Goal: Communication & Community: Answer question/provide support

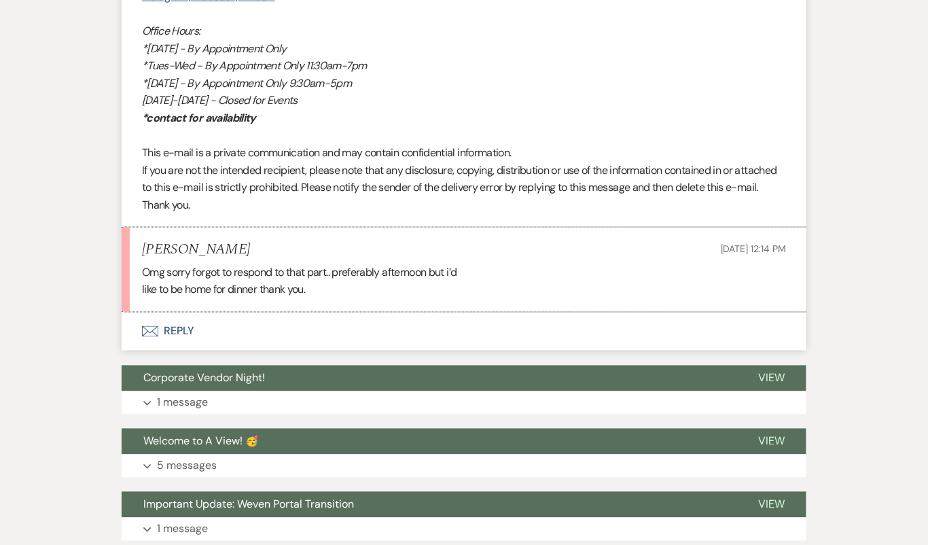
scroll to position [3198, 0]
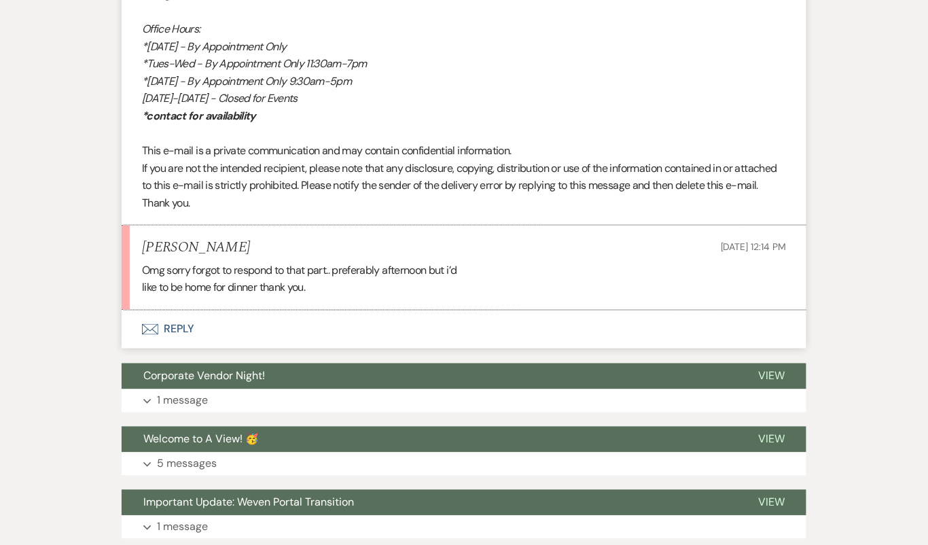
click at [279, 340] on button "Envelope Reply" at bounding box center [464, 329] width 685 height 38
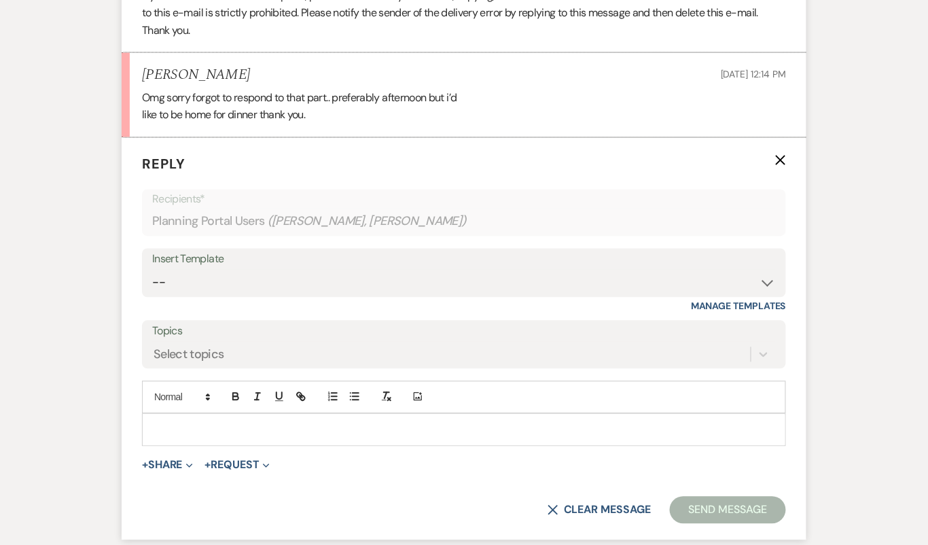
scroll to position [3368, 0]
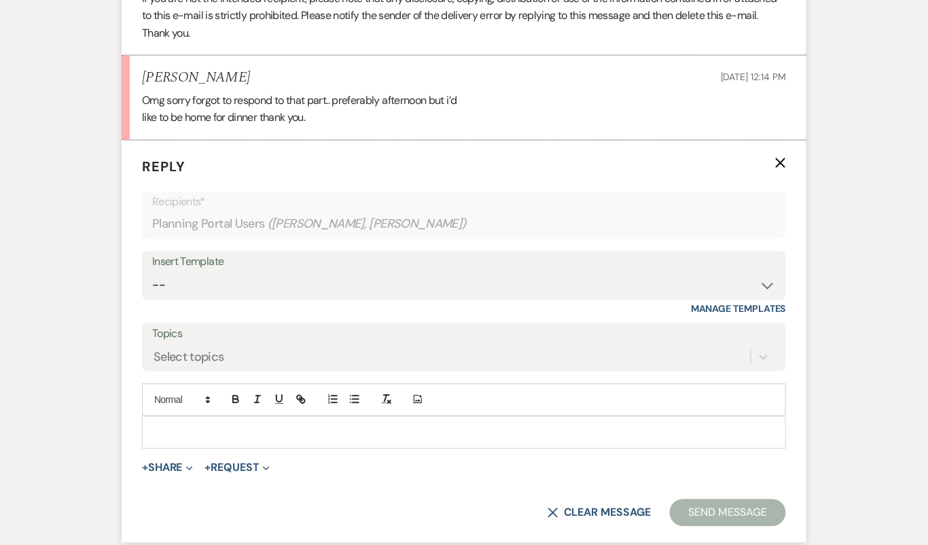
click at [288, 440] on p at bounding box center [464, 432] width 622 height 15
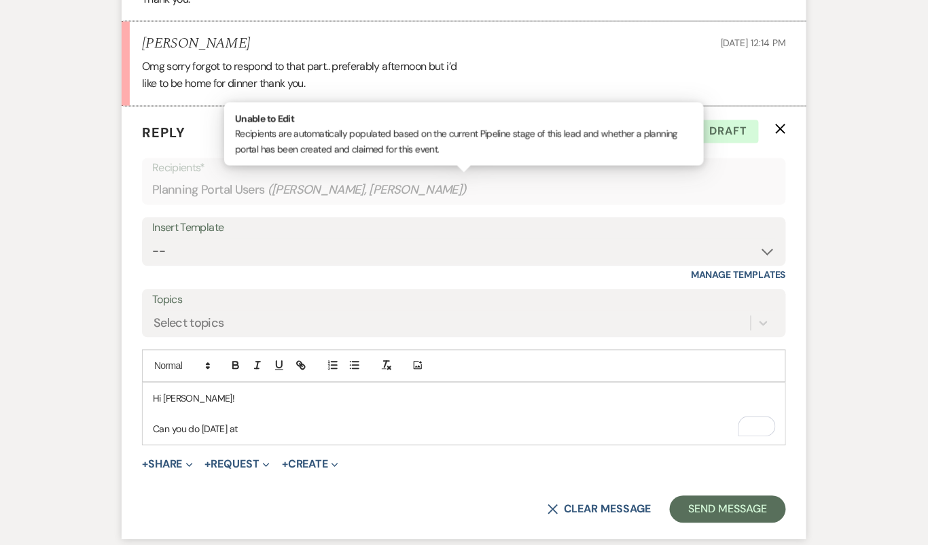
scroll to position [3408, 0]
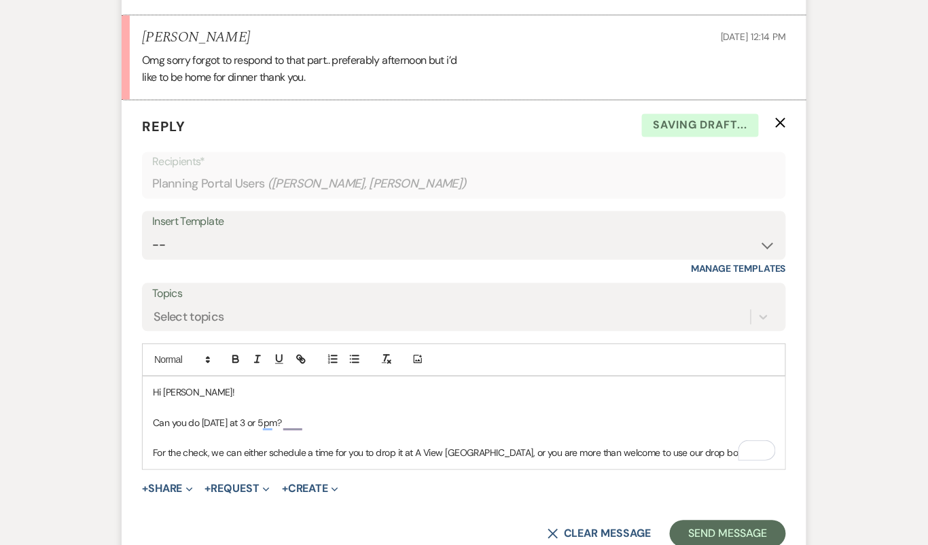
click at [709, 461] on p "For the check, we can either schedule a time for you to drop it at A View [GEOG…" at bounding box center [464, 453] width 622 height 15
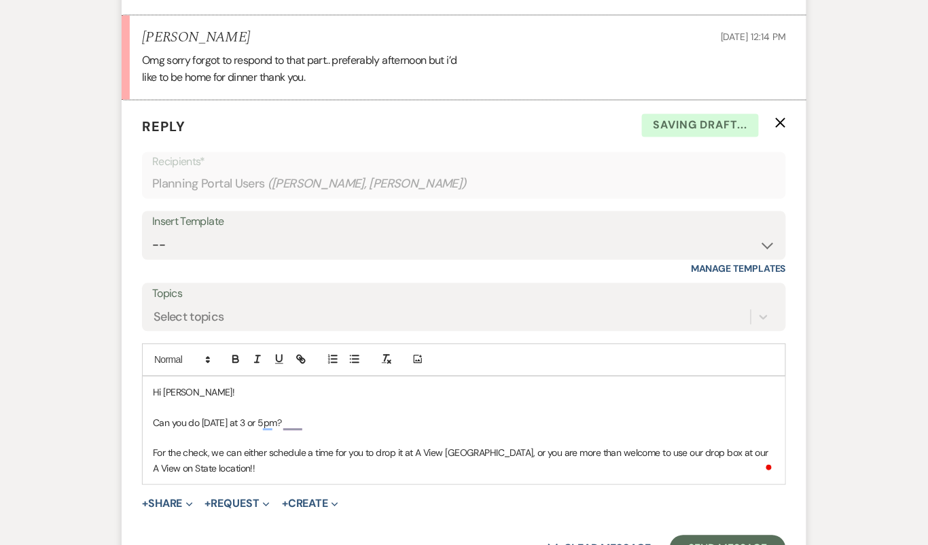
click at [706, 463] on p "For the check, we can either schedule a time for you to drop it at A View [GEOG…" at bounding box center [464, 461] width 622 height 31
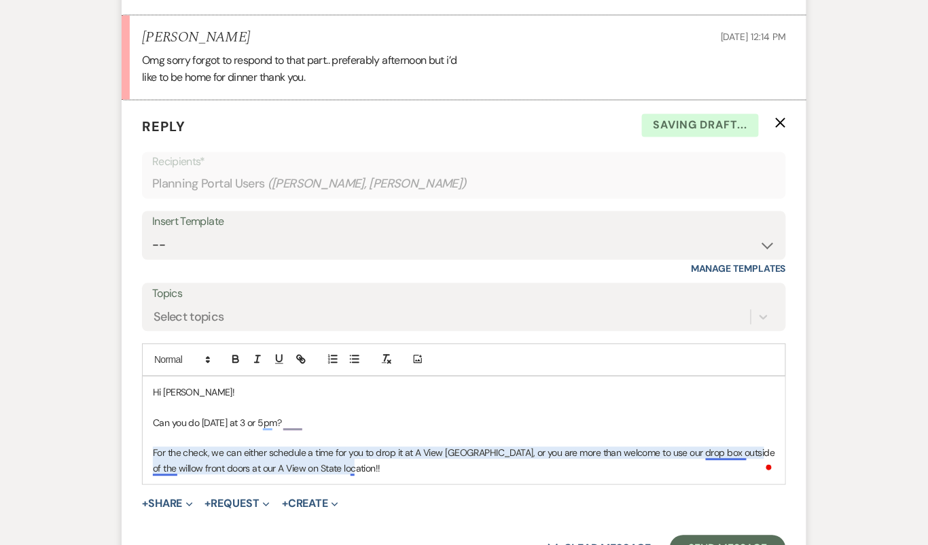
click at [351, 476] on p "For the check, we can either schedule a time for you to drop it at A View [GEOG…" at bounding box center [464, 461] width 622 height 31
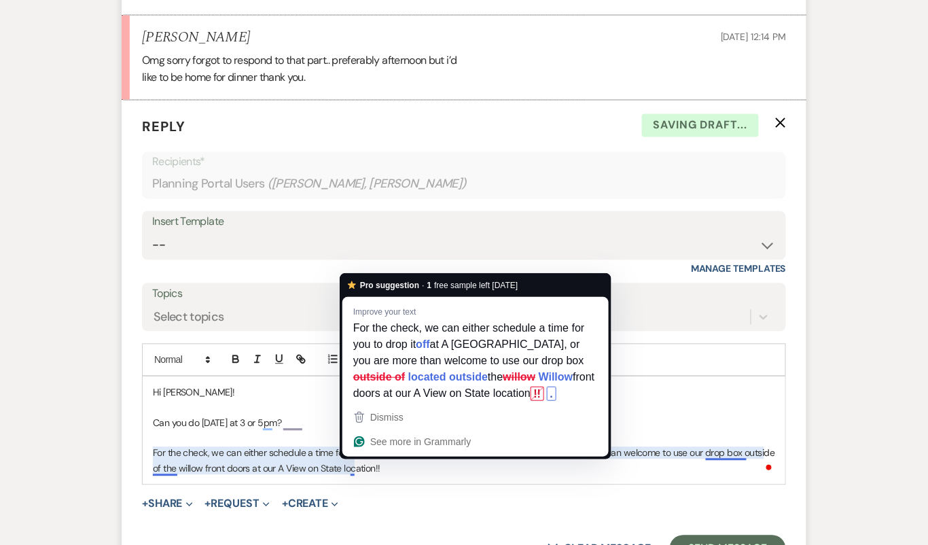
click at [587, 484] on div "Hi [PERSON_NAME]! Can you do [DATE] at 3 or 5pm? For the check, we can either s…" at bounding box center [464, 430] width 643 height 107
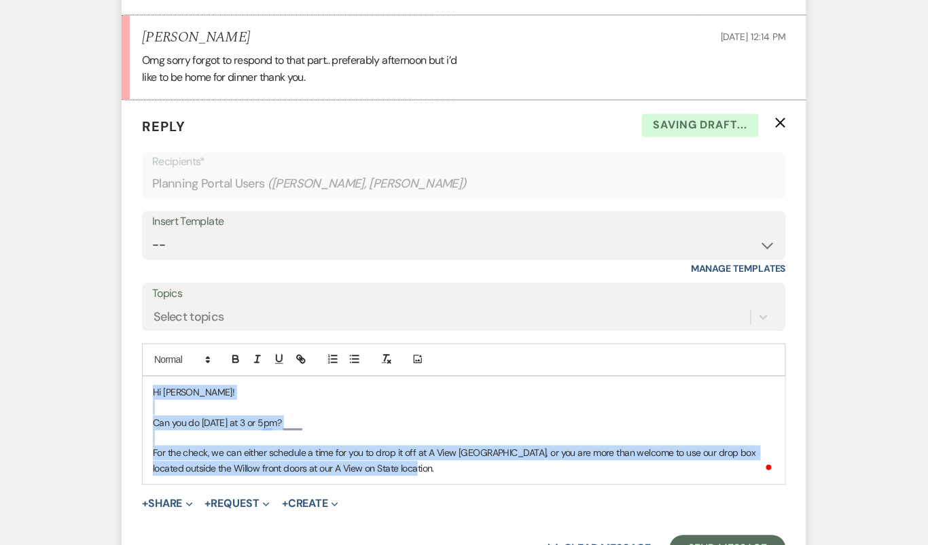
drag, startPoint x: 419, startPoint y: 495, endPoint x: 167, endPoint y: 389, distance: 273.6
click at [167, 389] on div "Hi [PERSON_NAME]! Can you do [DATE] at 3 or 5pm? For the check, we can either s…" at bounding box center [464, 430] width 643 height 107
copy div "Hi [PERSON_NAME]! Can you do [DATE] at 3 or 5pm? For the check, we can either s…"
click at [221, 254] on select "-- Tour Confirmation Contract (Pre-Booked Leads) Out of office Inquiry Email Al…" at bounding box center [464, 245] width 624 height 26
select select "4160"
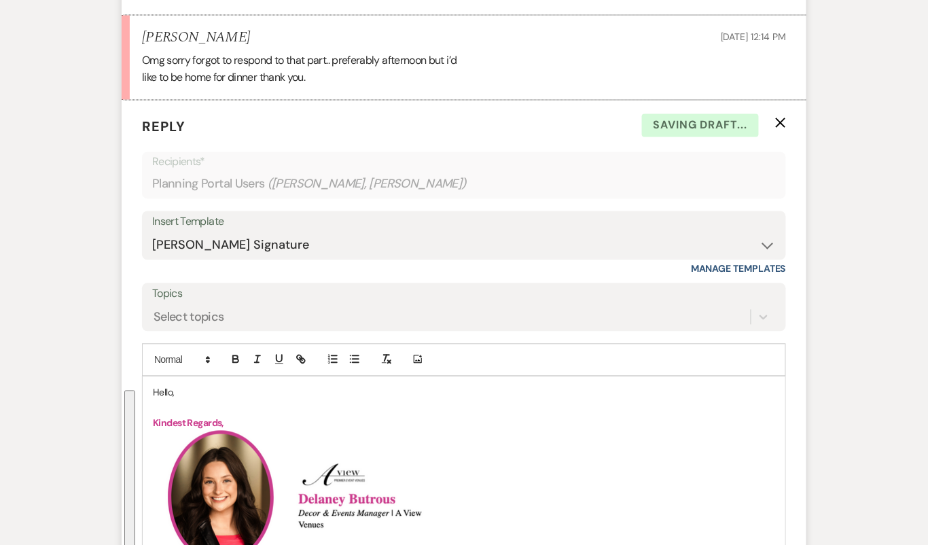
click at [158, 400] on p "Hello," at bounding box center [464, 392] width 622 height 15
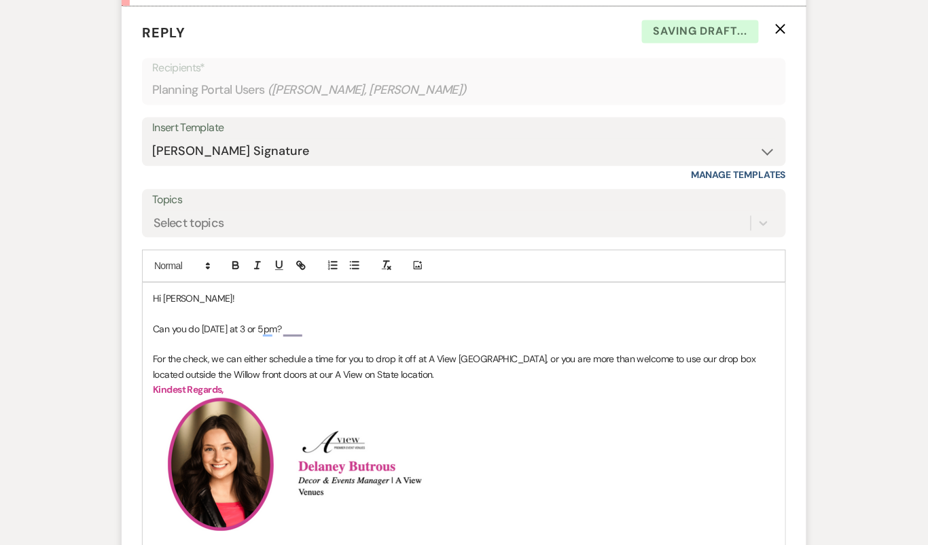
scroll to position [3504, 0]
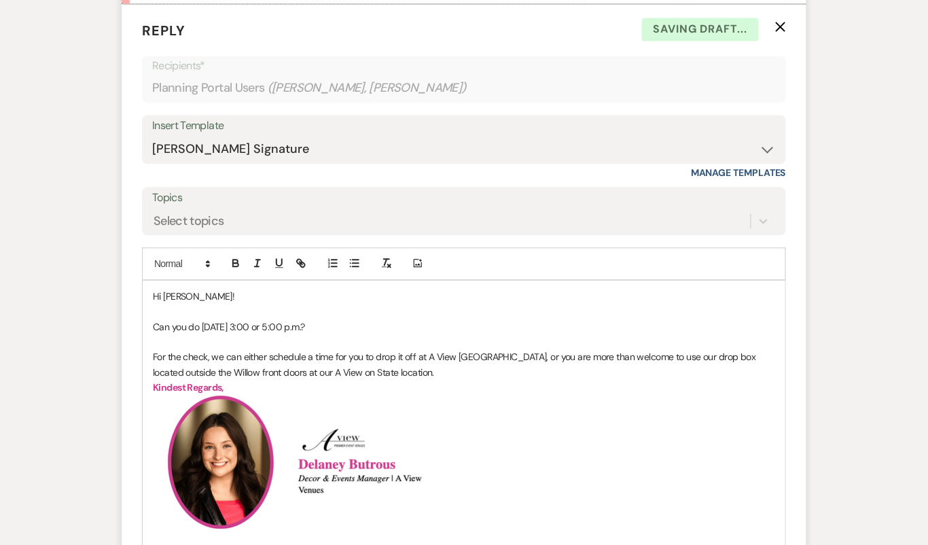
click at [377, 334] on p "Can you do [DATE] 3:00 or 5:00 p.m.?" at bounding box center [464, 326] width 622 height 15
click at [409, 380] on p "For the check, we can either schedule a time for you to drop it off at A View […" at bounding box center [464, 364] width 622 height 31
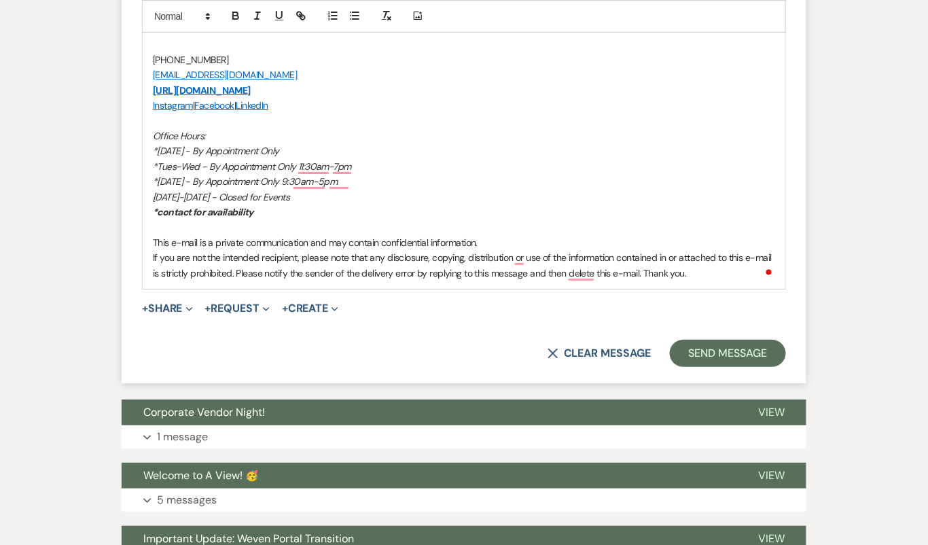
scroll to position [4061, 0]
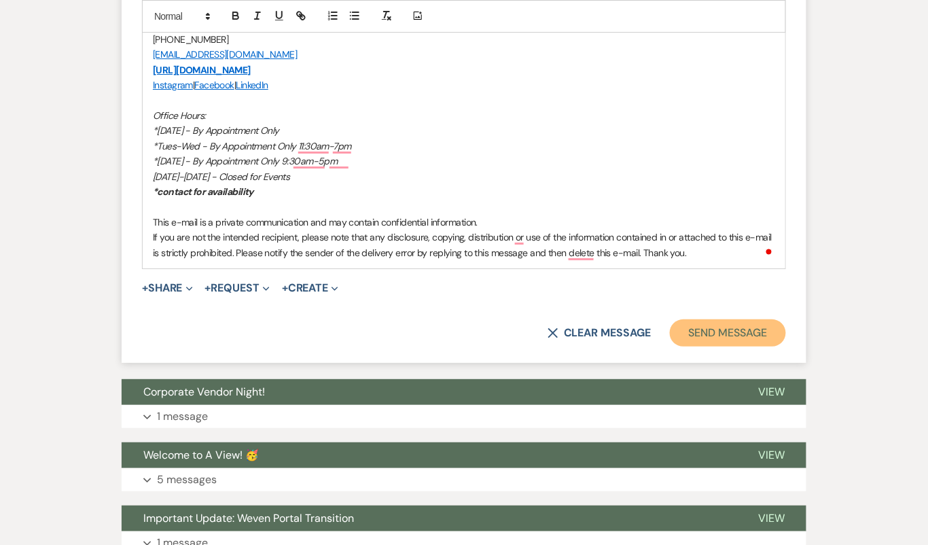
click at [745, 346] on button "Send Message" at bounding box center [728, 332] width 116 height 27
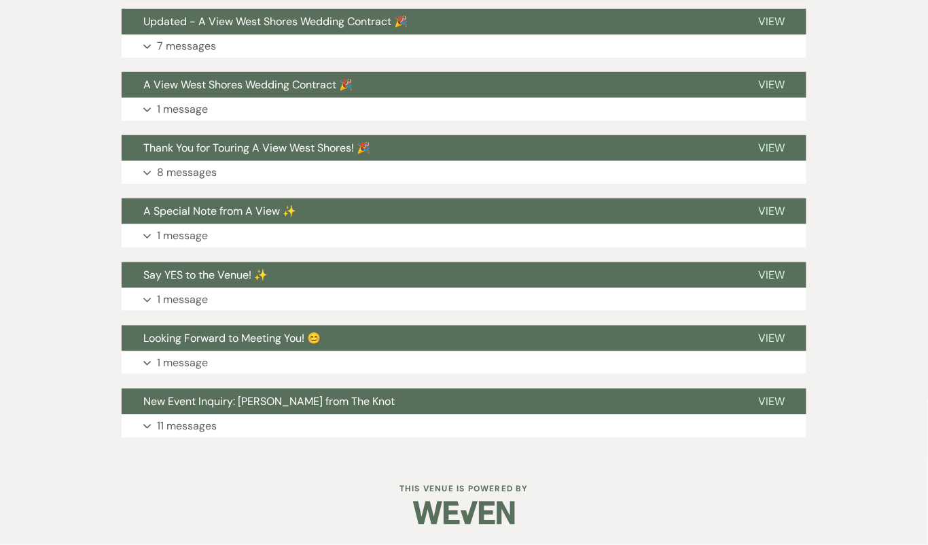
scroll to position [4420, 0]
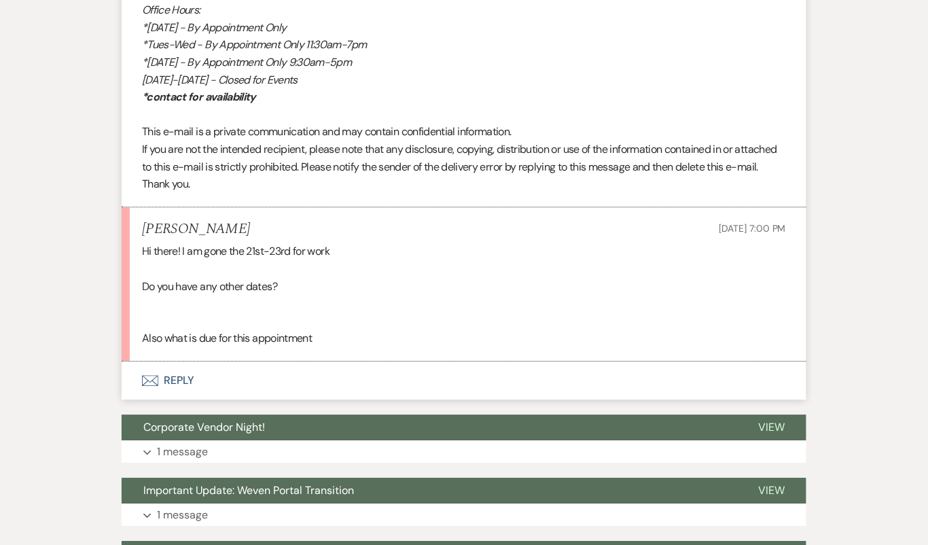
click at [469, 378] on button "Envelope Reply" at bounding box center [464, 380] width 685 height 38
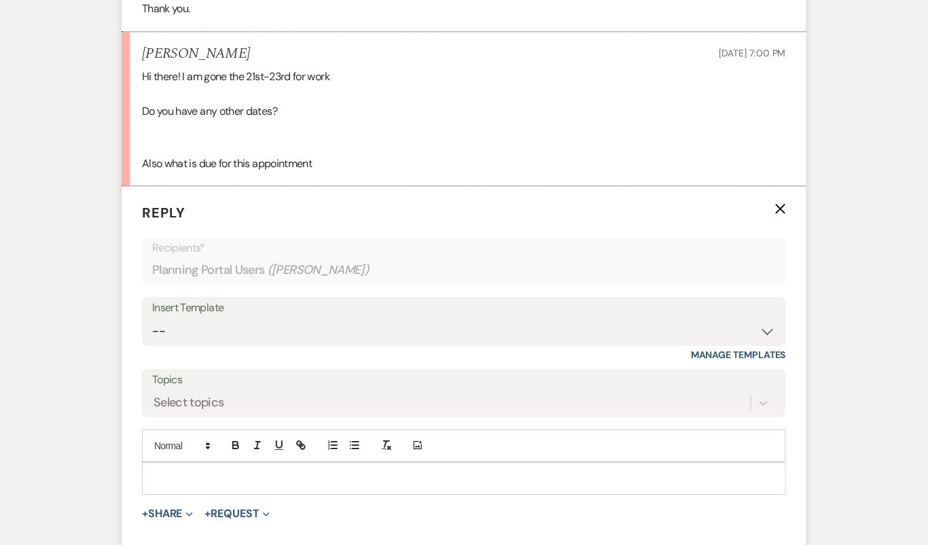
scroll to position [2396, 0]
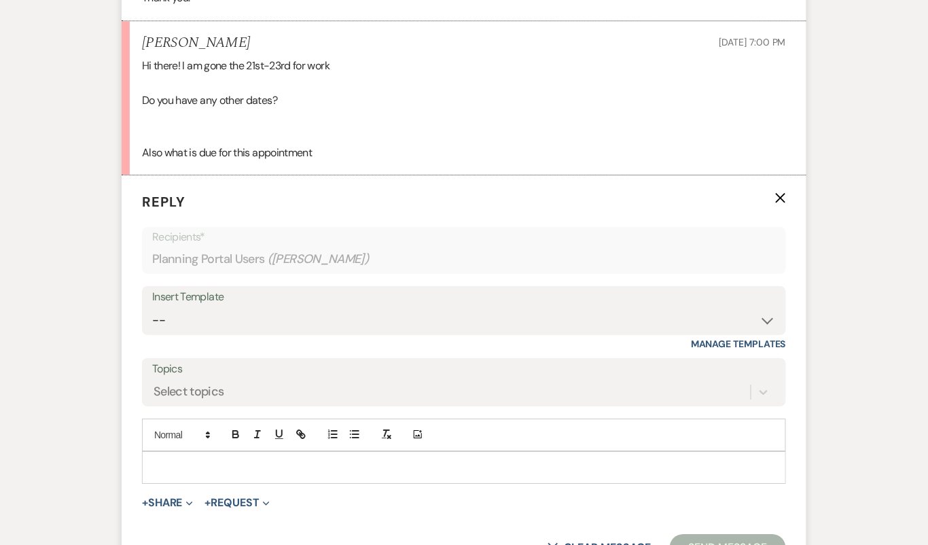
click at [420, 452] on div at bounding box center [464, 467] width 643 height 31
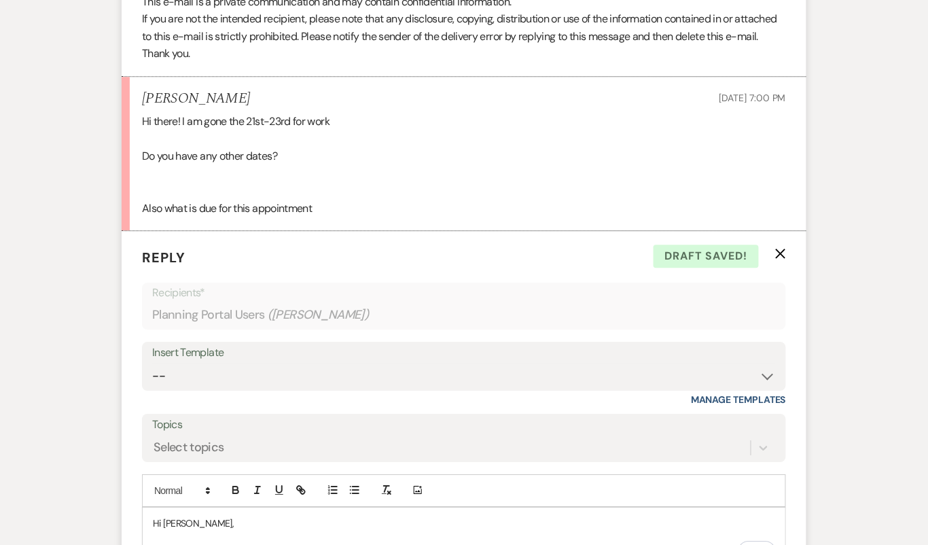
scroll to position [2429, 0]
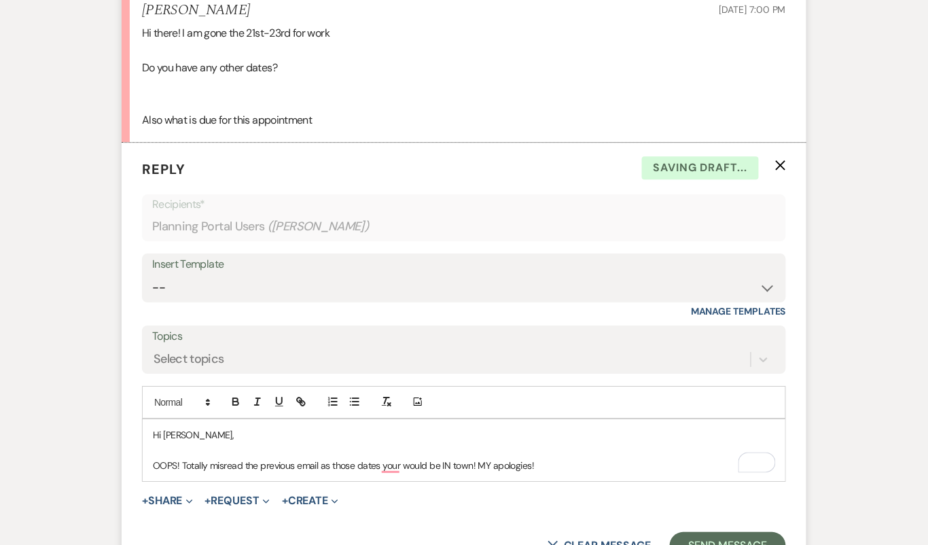
click at [488, 458] on p "OOPS! Totally misread the previous email as those dates your would be IN town! …" at bounding box center [464, 465] width 622 height 15
click at [543, 458] on p "OOPS! Totally misread the previous email as those dates your would be IN town! …" at bounding box center [464, 465] width 622 height 15
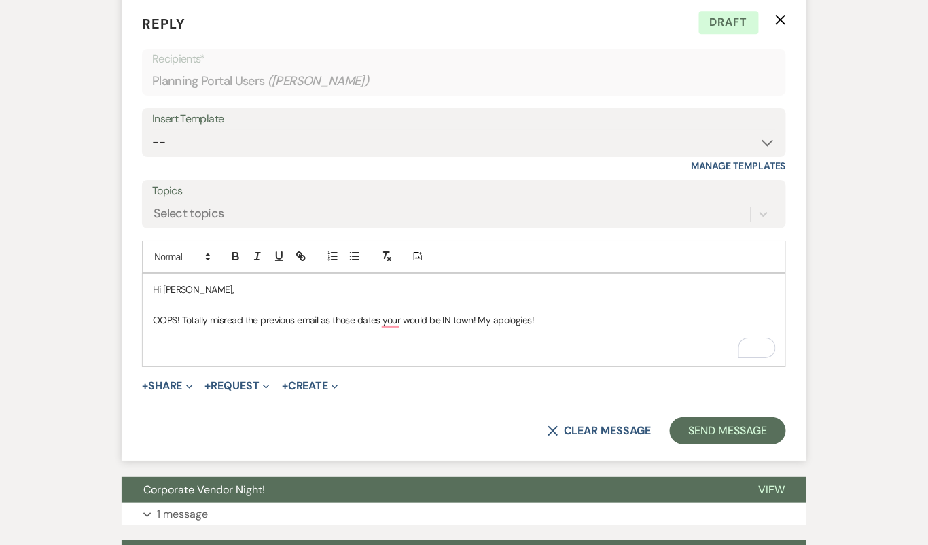
scroll to position [2572, 0]
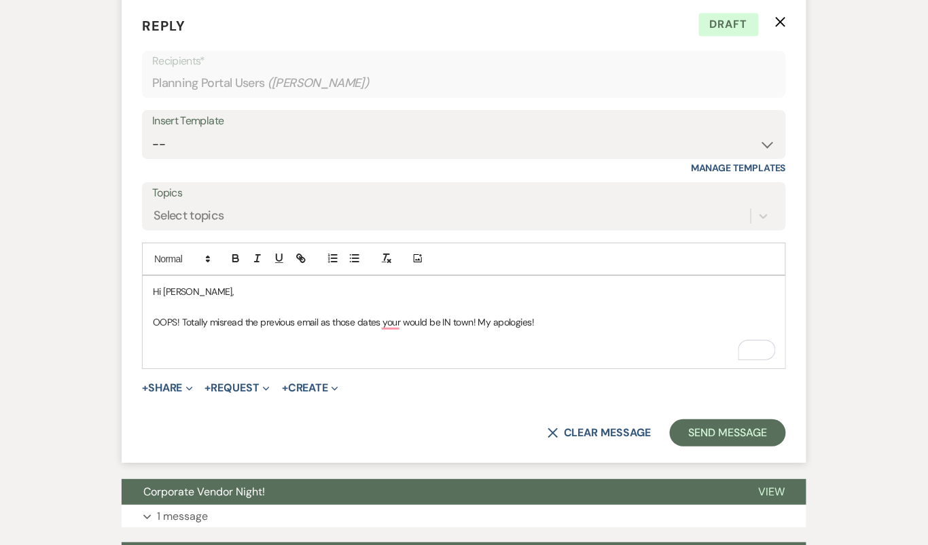
click at [459, 344] on p "To enrich screen reader interactions, please activate Accessibility in Grammarl…" at bounding box center [464, 351] width 622 height 15
click at [391, 344] on p "Does October 28th at" at bounding box center [464, 351] width 622 height 15
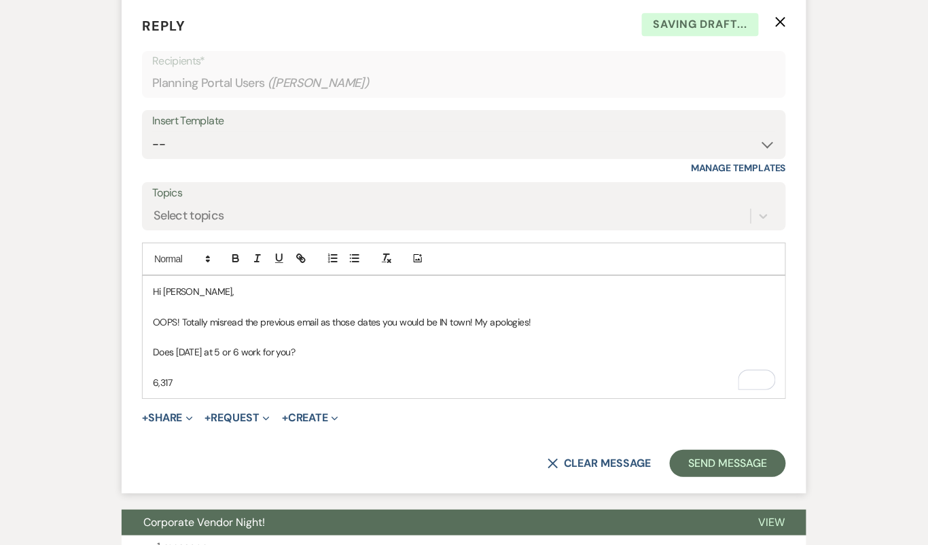
click at [154, 378] on p "6,317" at bounding box center [464, 382] width 622 height 15
click at [220, 379] on p "$6,317" at bounding box center [464, 382] width 622 height 15
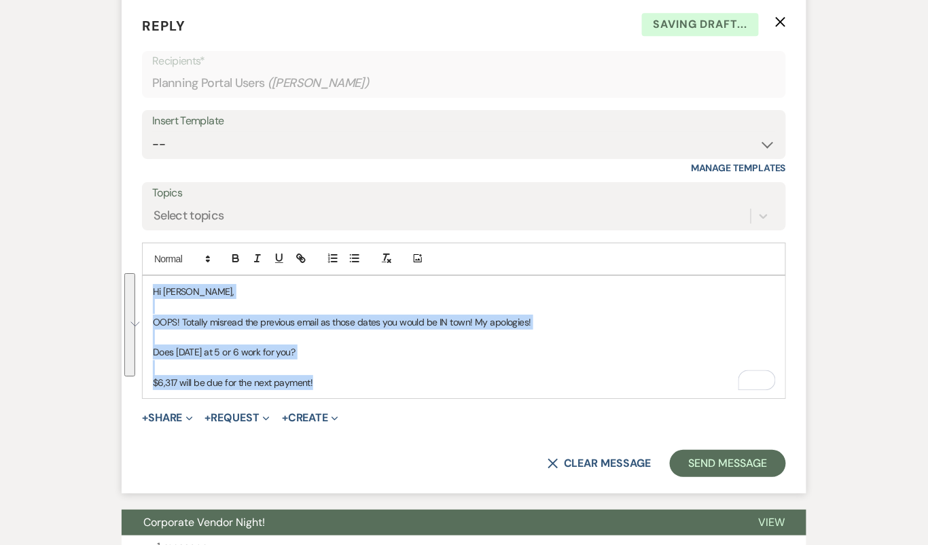
drag, startPoint x: 329, startPoint y: 386, endPoint x: 147, endPoint y: 284, distance: 208.6
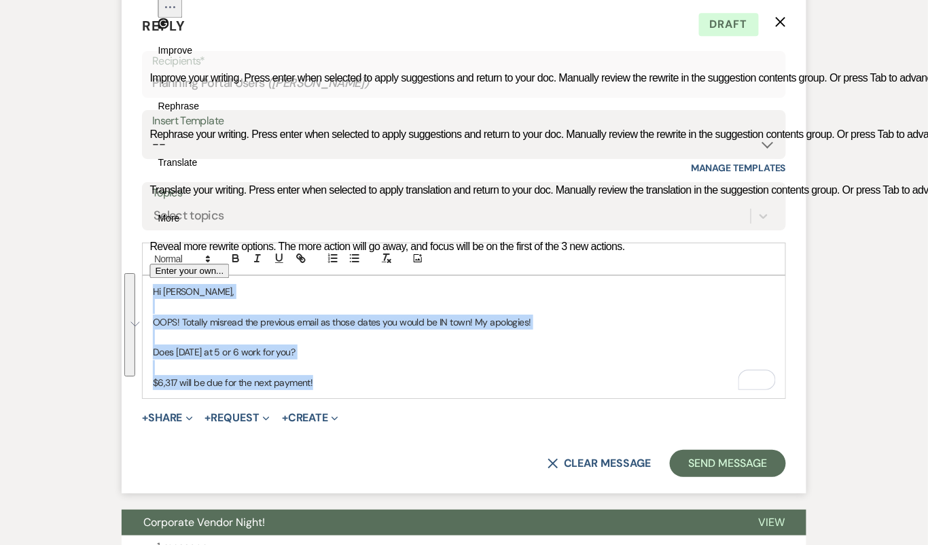
click at [477, 376] on p "$6,317 will be due for the next payment!" at bounding box center [464, 382] width 622 height 15
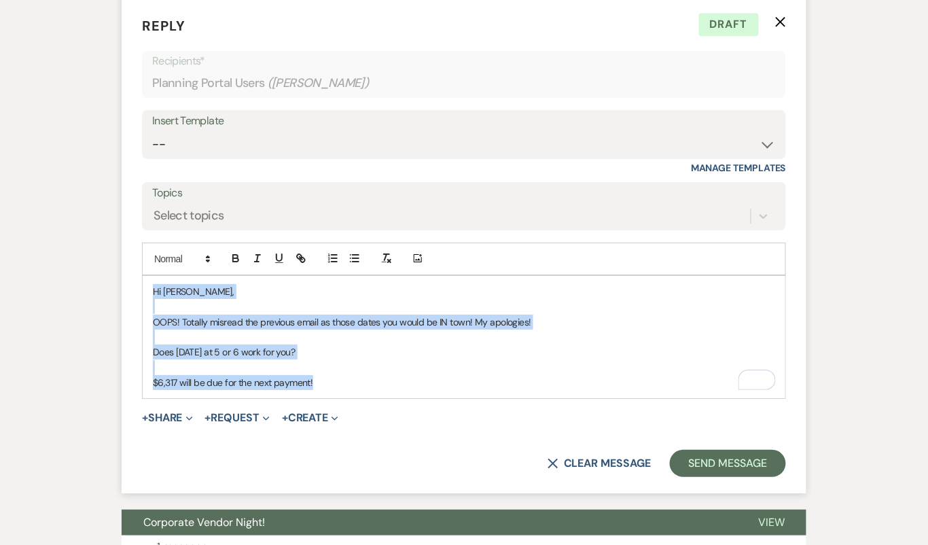
drag, startPoint x: 344, startPoint y: 389, endPoint x: 125, endPoint y: 274, distance: 247.9
click at [125, 274] on form "Reply X Draft Recipients* Planning Portal Users ( Amber Wilcox ) Insert Templat…" at bounding box center [464, 245] width 685 height 493
copy div "Hi Amber, OOPS! Totally misread the previous email as those dates you would be …"
click at [259, 145] on select "-- Tour Confirmation Contract (Pre-Booked Leads) Out of office Inquiry Email Al…" at bounding box center [464, 144] width 624 height 26
select select "4160"
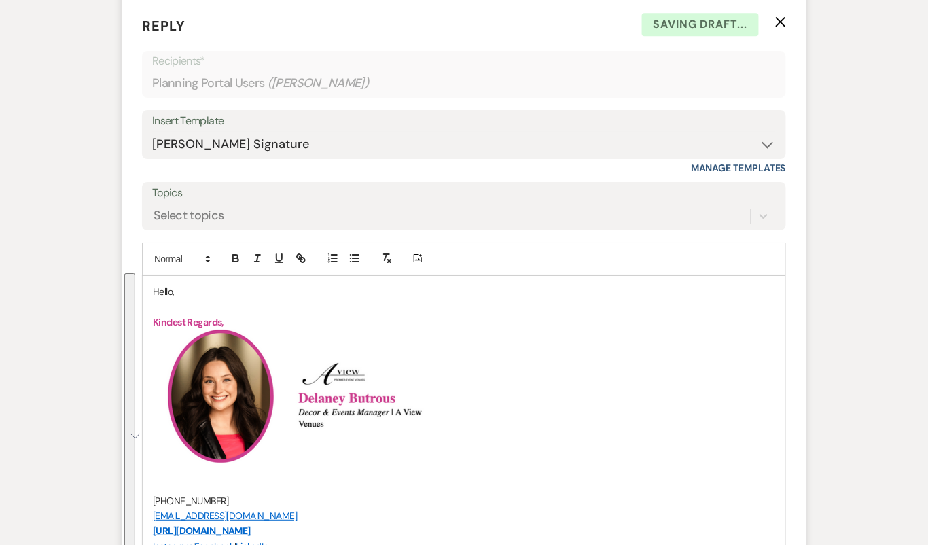
click at [165, 291] on p "Hello," at bounding box center [464, 291] width 622 height 15
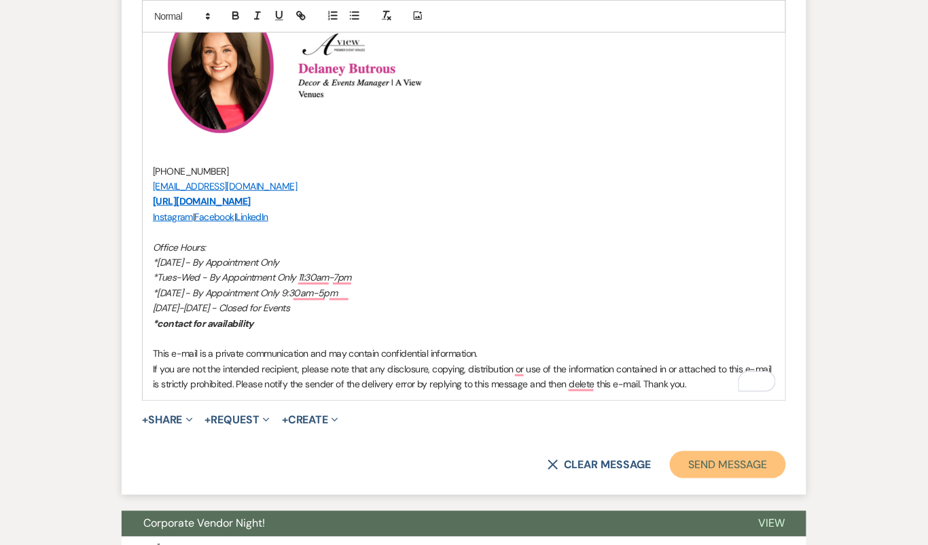
click at [721, 454] on button "Send Message" at bounding box center [728, 464] width 116 height 27
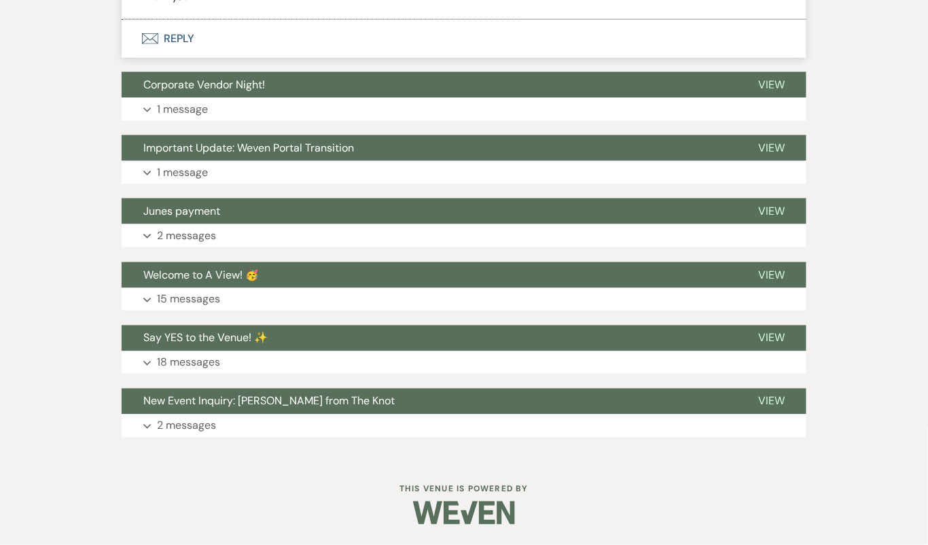
scroll to position [3197, 0]
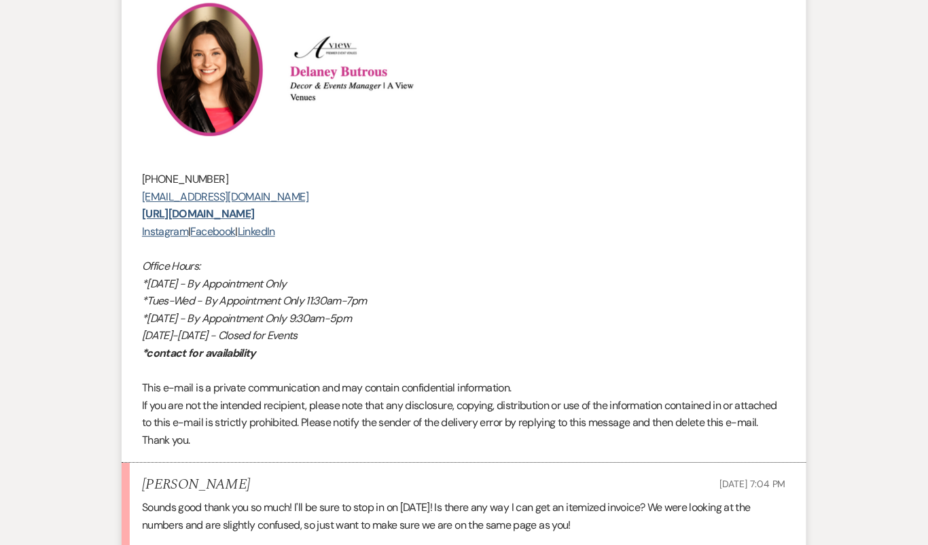
scroll to position [1011, 0]
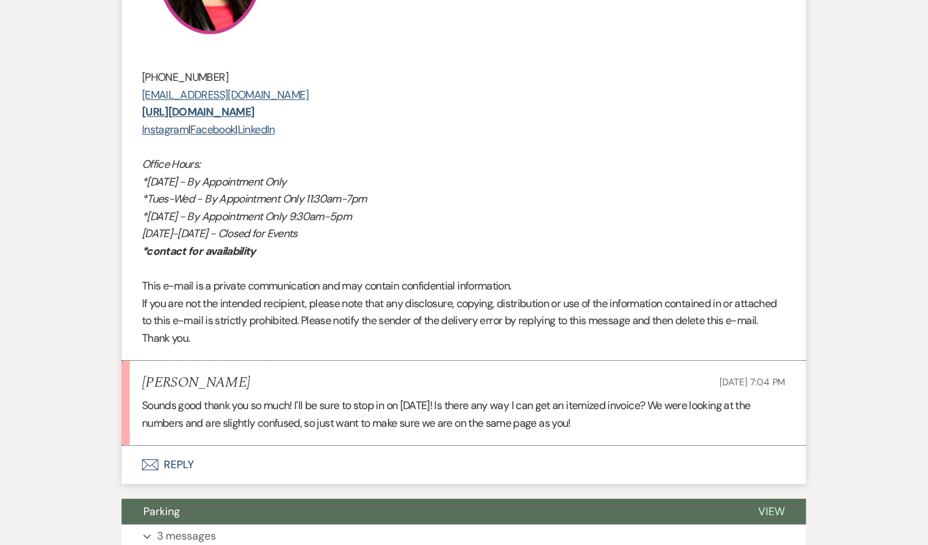
click at [289, 480] on button "Envelope Reply" at bounding box center [464, 465] width 685 height 38
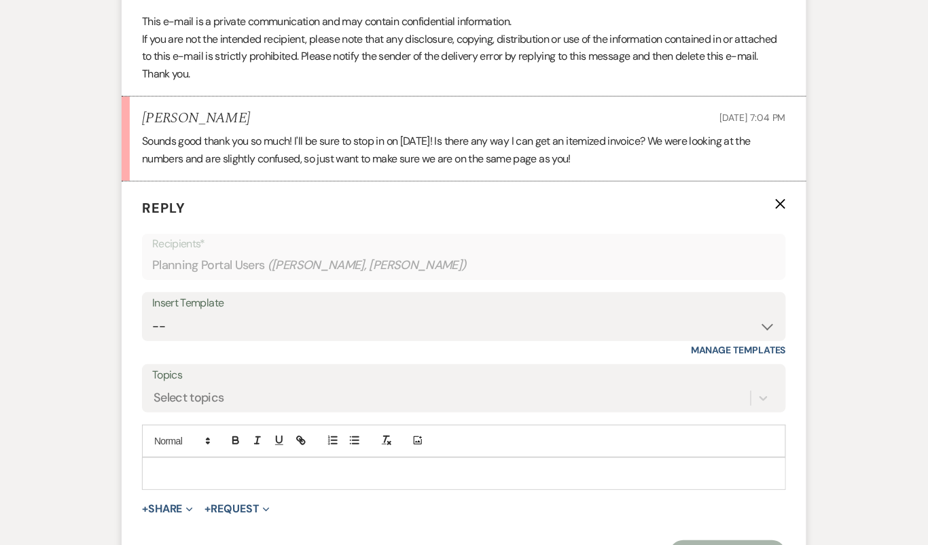
scroll to position [1282, 0]
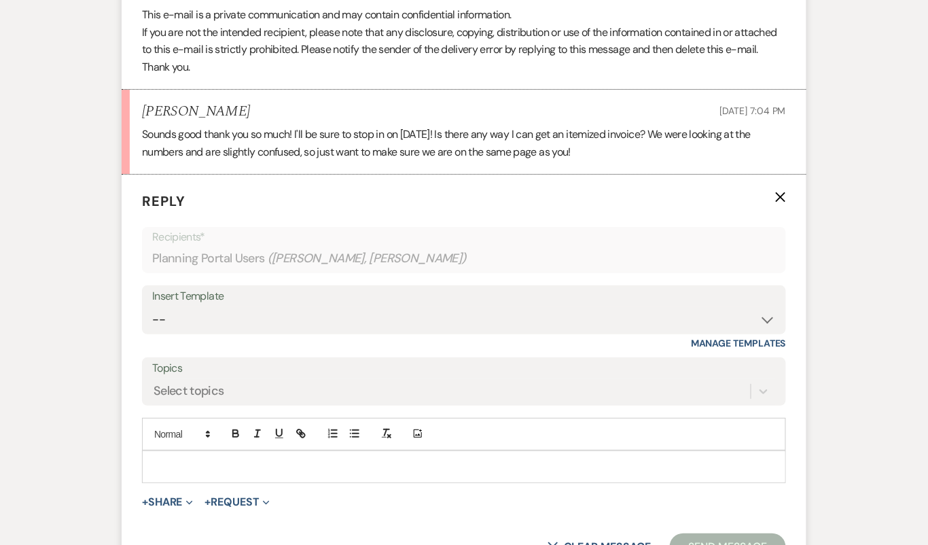
click at [287, 474] on p at bounding box center [464, 466] width 622 height 15
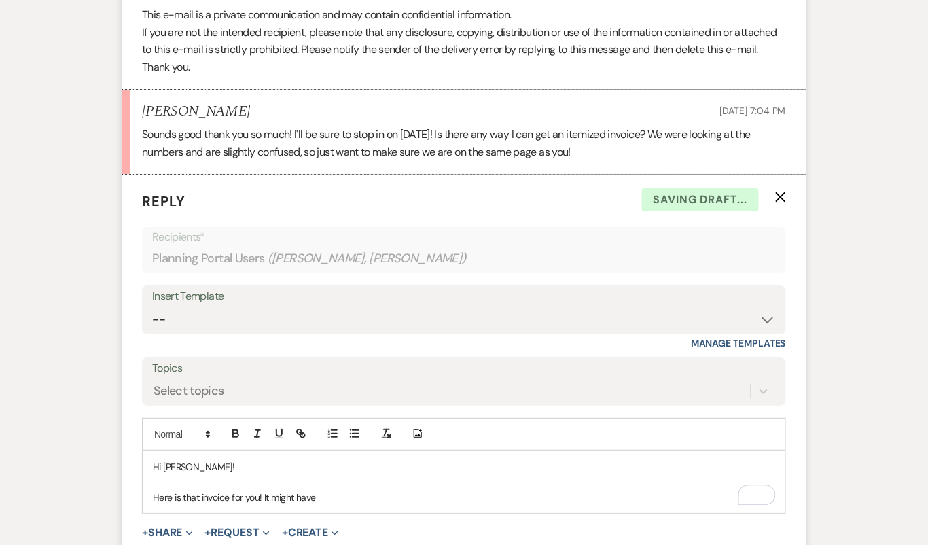
click at [323, 505] on p "Here is that invoice for you! It might have" at bounding box center [464, 497] width 622 height 15
click at [151, 507] on div "Hi Brielle! Here is that invoice for you!" at bounding box center [464, 482] width 643 height 62
click at [376, 505] on p "Sure thing - here is that invoice for you!" at bounding box center [464, 497] width 622 height 15
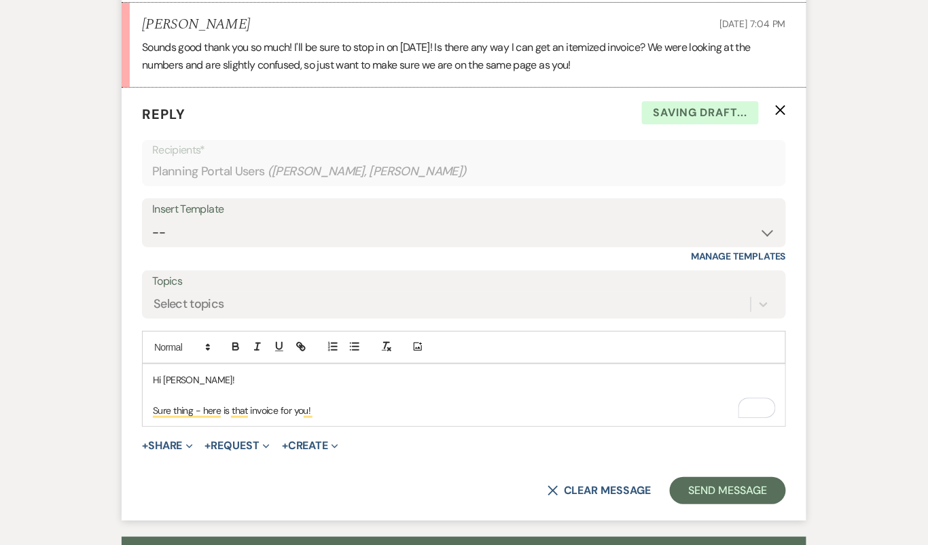
scroll to position [1371, 0]
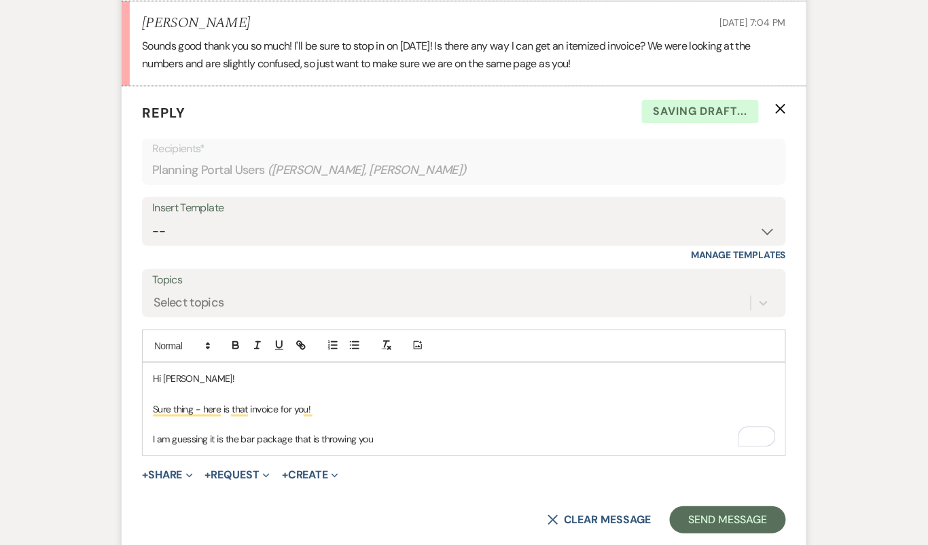
click at [356, 446] on p "I am guessing it is the bar package that is throwing you" at bounding box center [464, 438] width 622 height 15
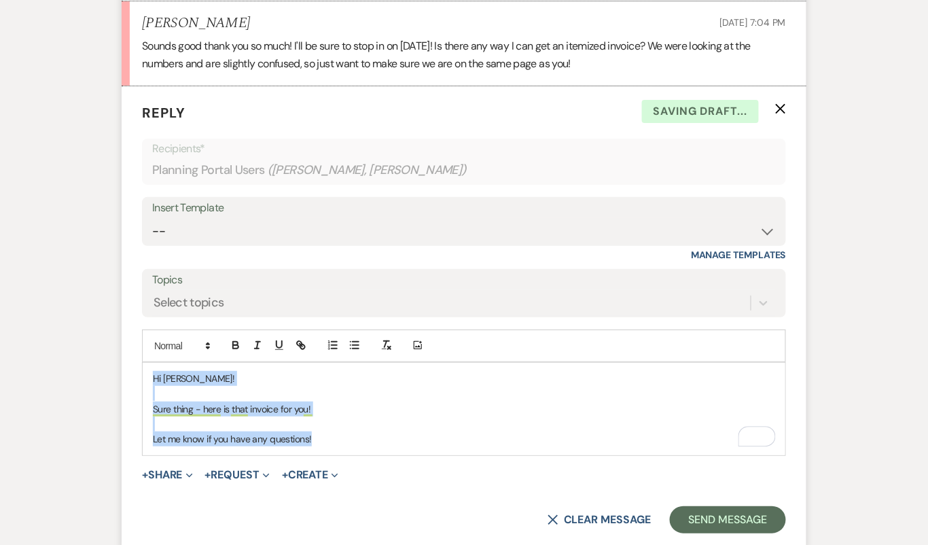
drag, startPoint x: 342, startPoint y: 458, endPoint x: 108, endPoint y: 353, distance: 256.3
click at [108, 353] on div "Event Messages Log Log Message + New Message Communicate with clients by clicki…" at bounding box center [464, 16] width 774 height 2249
copy div "Hi Brielle! Sure thing - here is that invoice for you! Let me know if you have …"
click at [341, 245] on select "-- Tour Confirmation Contract (Pre-Booked Leads) Out of office Inquiry Email Al…" at bounding box center [464, 231] width 624 height 26
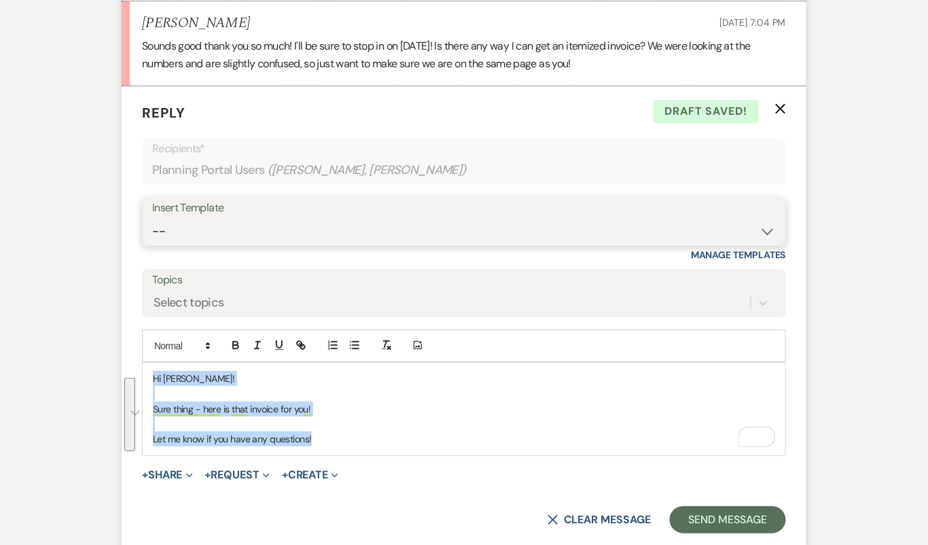
select select "4160"
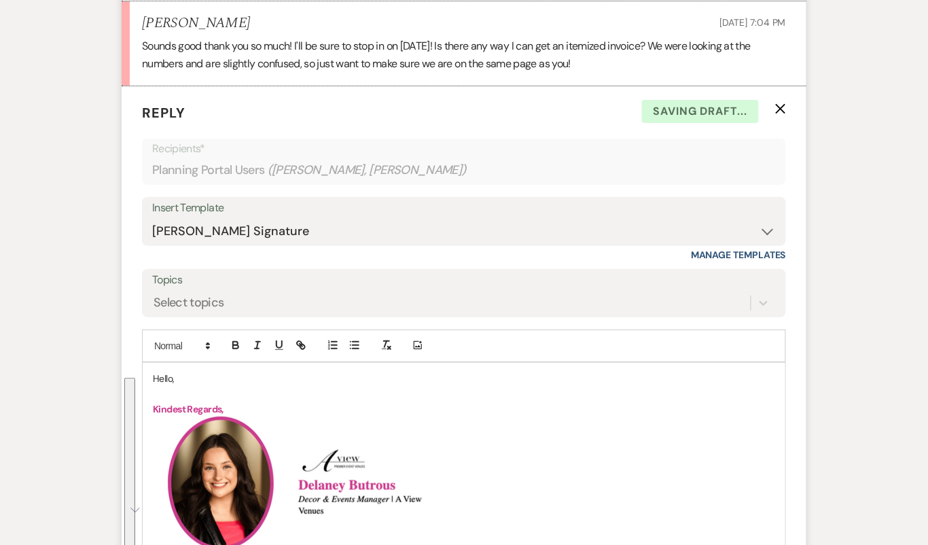
click at [163, 386] on p "Hello," at bounding box center [464, 378] width 622 height 15
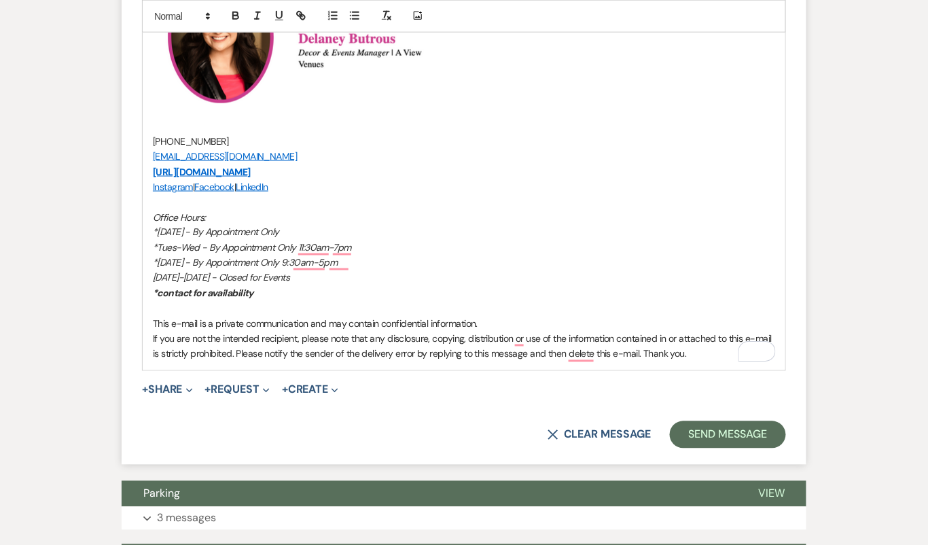
scroll to position [1909, 0]
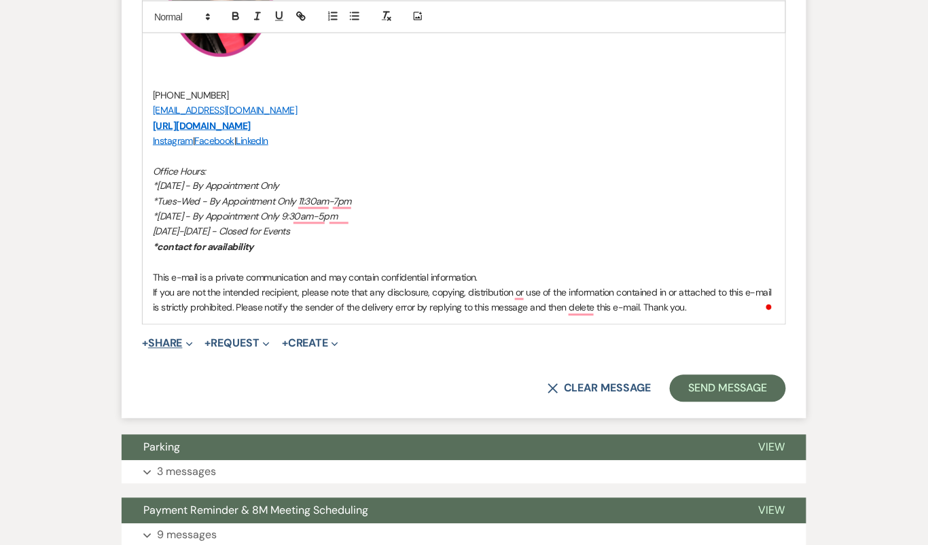
click at [175, 349] on button "+ Share Expand" at bounding box center [167, 343] width 51 height 11
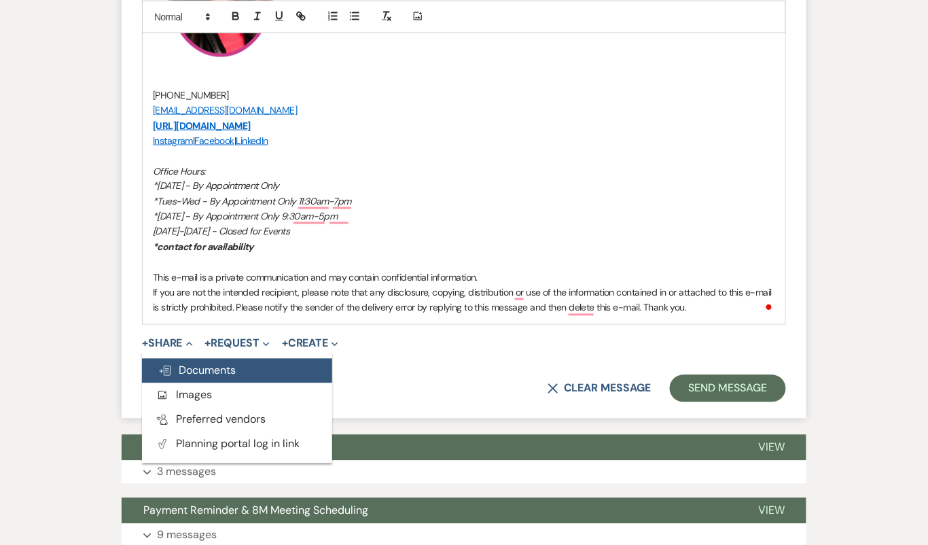
click at [209, 378] on span "Doc Upload Documents" at bounding box center [196, 370] width 77 height 14
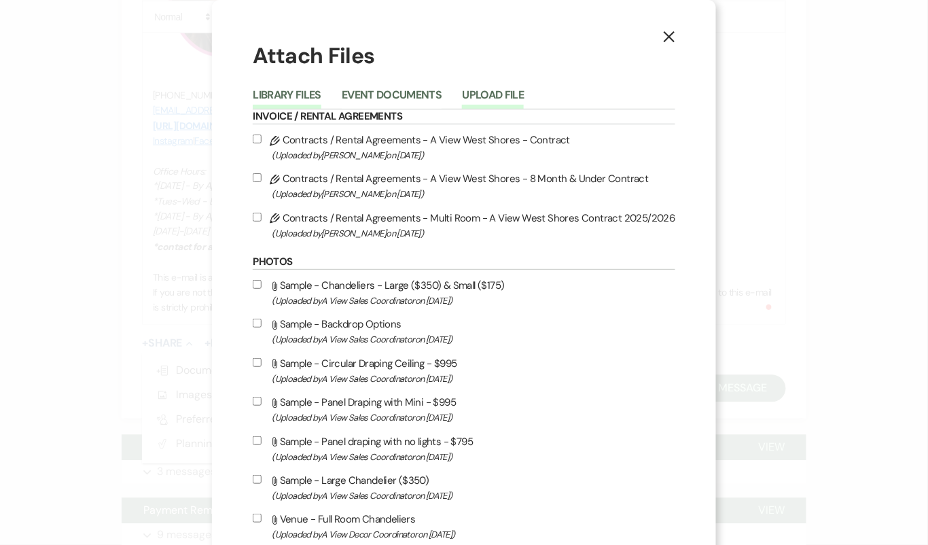
click at [503, 102] on button "Upload File" at bounding box center [493, 99] width 62 height 19
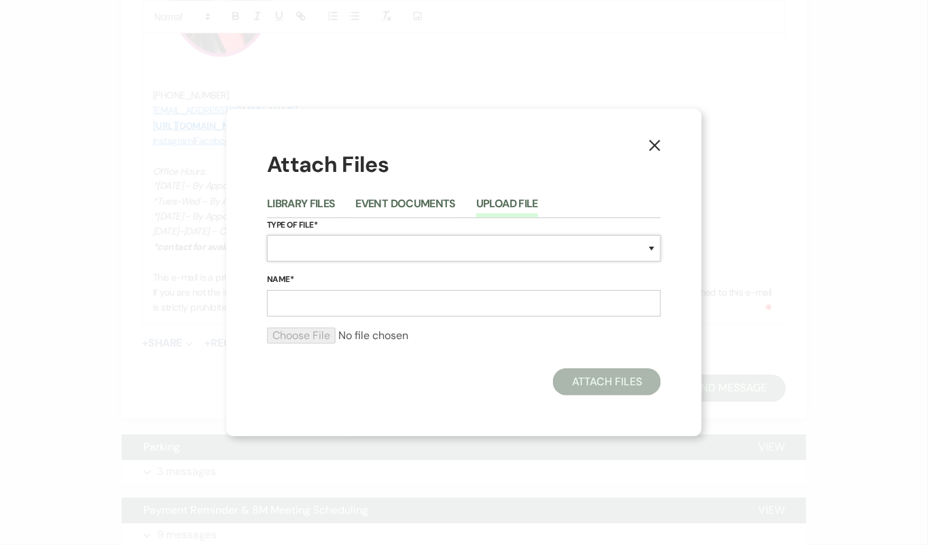
click at [416, 259] on select "Special Event Insurance Vendor Certificate of Insurance Contracts / Rental Agre…" at bounding box center [464, 248] width 394 height 26
select select "22"
click at [374, 308] on input "Name*" at bounding box center [464, 303] width 394 height 26
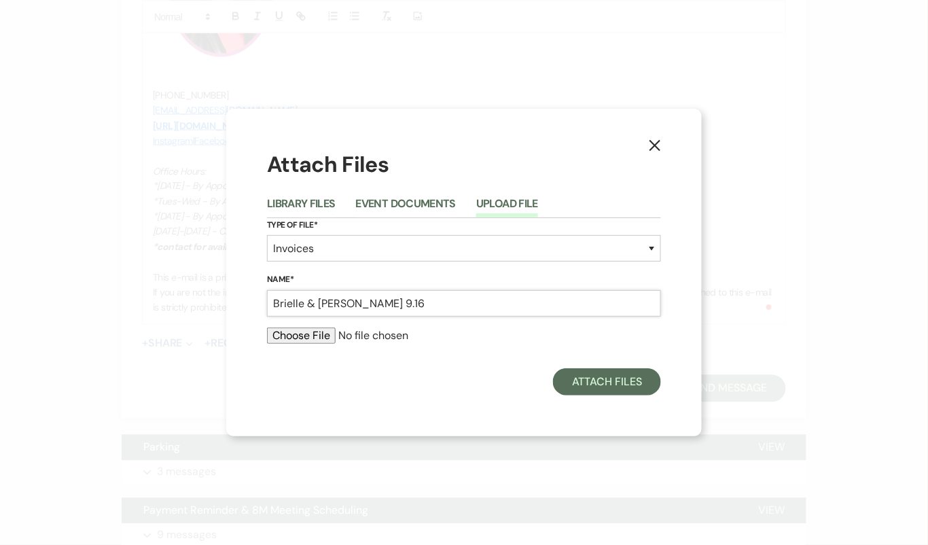
type input "Brielle & Michael Invoice 9.16"
click at [306, 339] on input "file" at bounding box center [464, 335] width 394 height 16
type input "C:\fakepath\job_invoice_1234820.pdf"
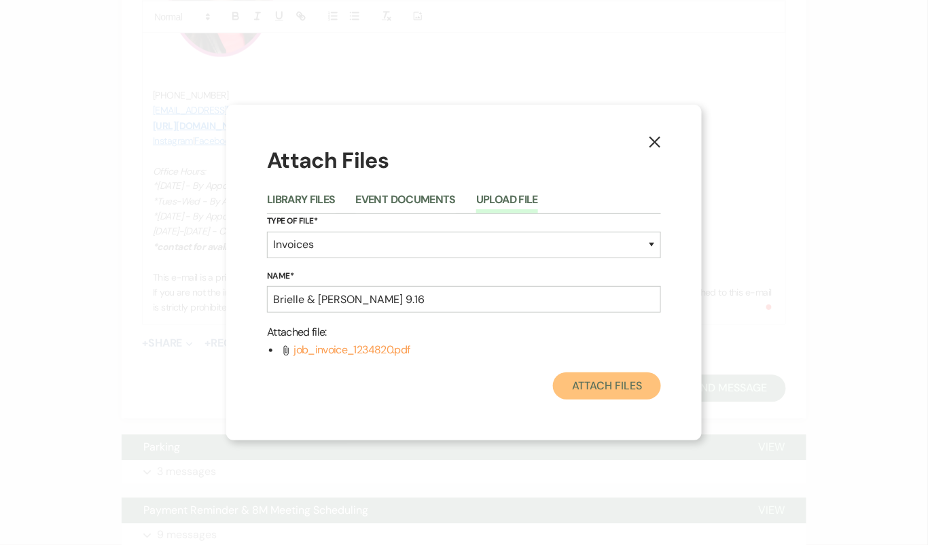
click at [619, 386] on button "Attach Files" at bounding box center [607, 385] width 108 height 27
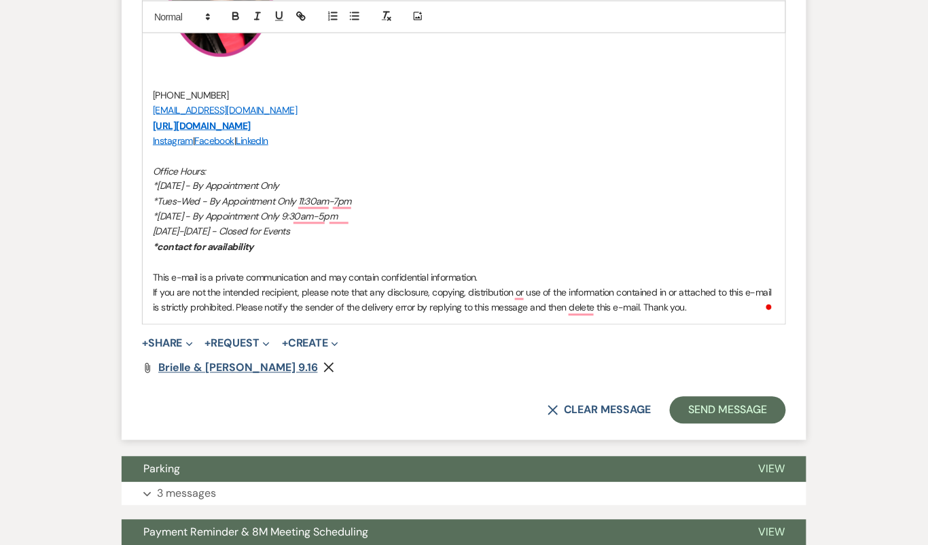
click at [253, 375] on span "Brielle & Michael Invoice 9.16" at bounding box center [238, 368] width 160 height 14
click at [735, 424] on button "Send Message" at bounding box center [728, 410] width 116 height 27
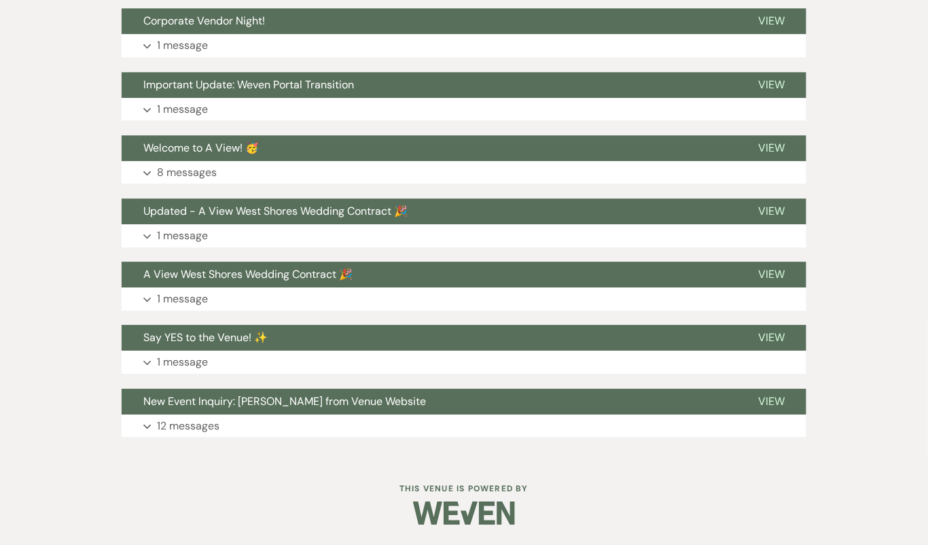
scroll to position [2287, 0]
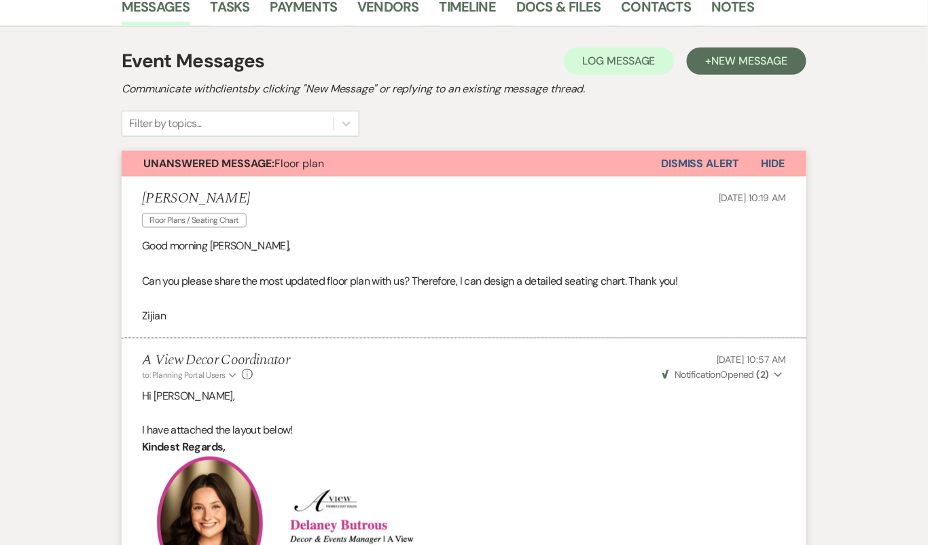
scroll to position [71, 0]
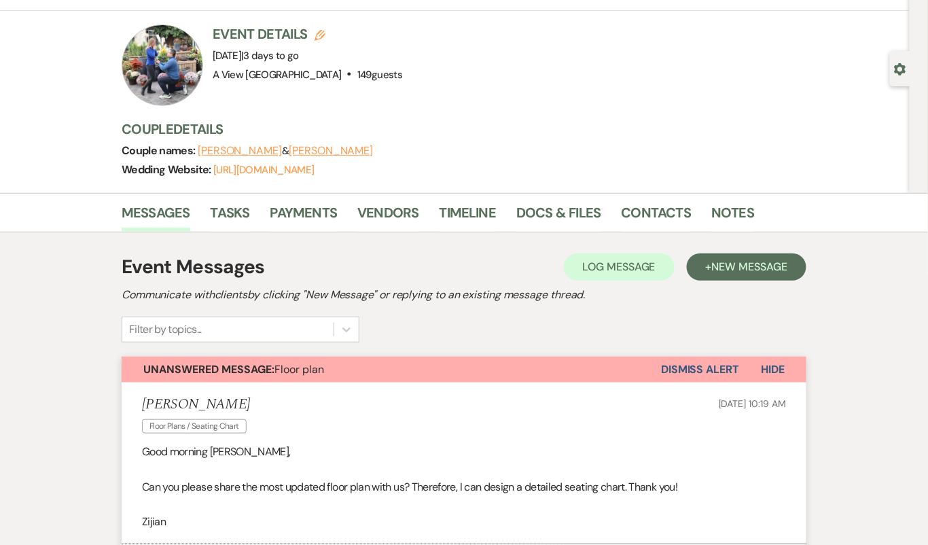
click at [700, 361] on button "Dismiss Alert" at bounding box center [700, 370] width 78 height 26
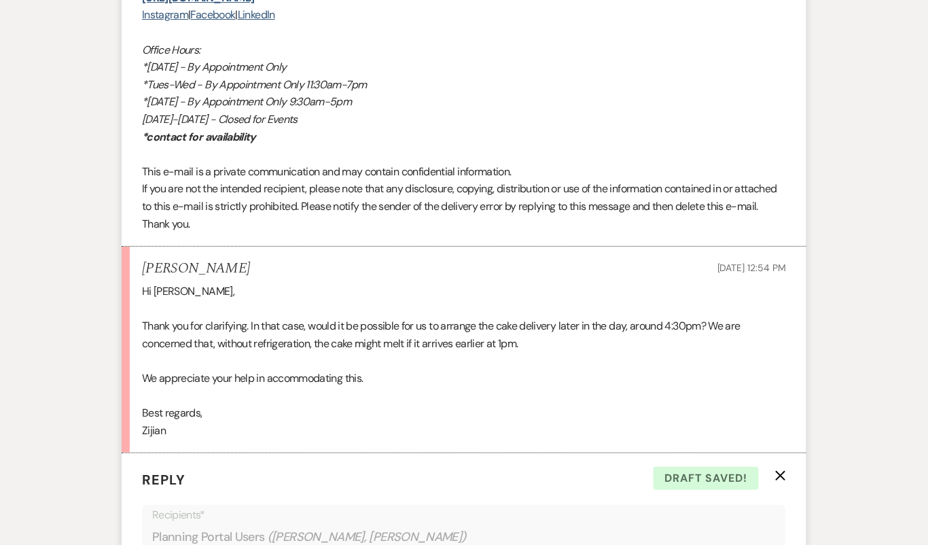
scroll to position [3025, 0]
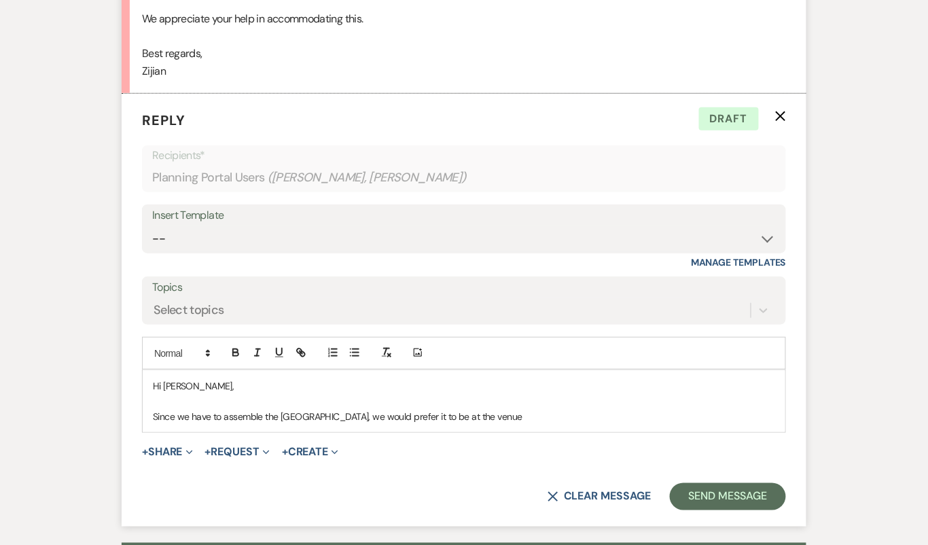
click at [560, 409] on p "Since we have to assemble the macaroon tower, we would prefer it to be at the v…" at bounding box center [464, 416] width 622 height 15
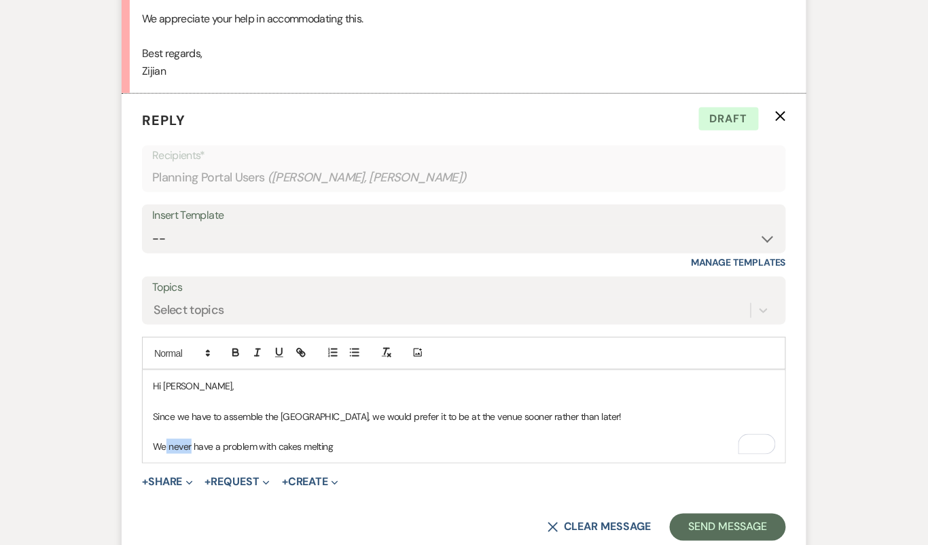
drag, startPoint x: 192, startPoint y: 441, endPoint x: 164, endPoint y: 439, distance: 27.9
click at [164, 439] on p "We never have a problem with cakes melting" at bounding box center [464, 446] width 622 height 15
click at [391, 440] on p "We typically don't have a problem with cakes melting" at bounding box center [464, 446] width 622 height 15
click at [415, 440] on p "We typically don't have a problem with cakes melting" at bounding box center [464, 446] width 622 height 15
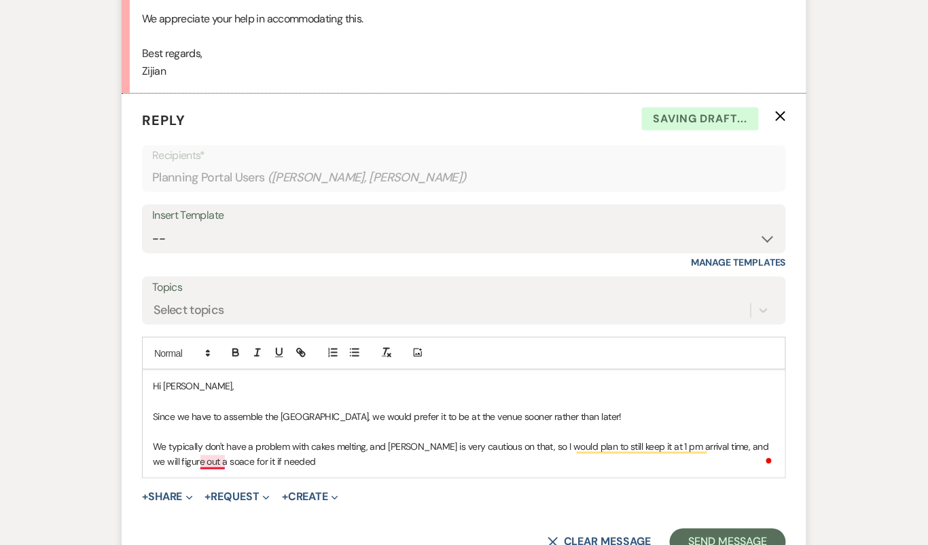
click at [215, 452] on p "We typically don't have a problem with cakes melting, and Brooke is very cautio…" at bounding box center [464, 454] width 622 height 31
click at [302, 447] on p "We typically don't have a problem with cakes melting, and Brooke is very cautio…" at bounding box center [464, 454] width 622 height 31
click at [401, 451] on p "We typically don't have a problem with cakes melting, and Brooke is very cautio…" at bounding box center [464, 454] width 622 height 31
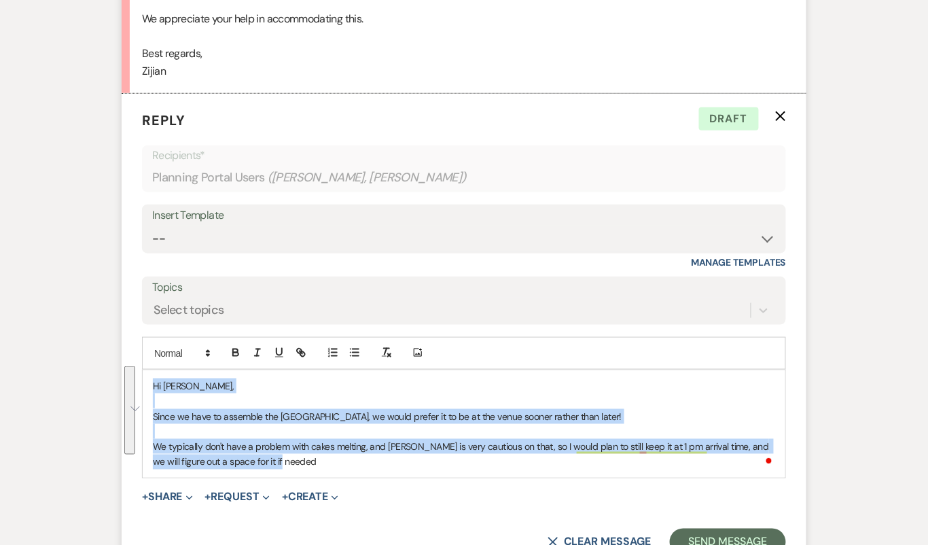
drag, startPoint x: 336, startPoint y: 461, endPoint x: 91, endPoint y: 367, distance: 262.5
copy div "Hi Zijian, Since we have to assemble the macaroon tower, we would prefer it to …"
click at [200, 440] on p "We typically don't have a problem with cakes melting, and Brooke is very cautio…" at bounding box center [464, 454] width 622 height 31
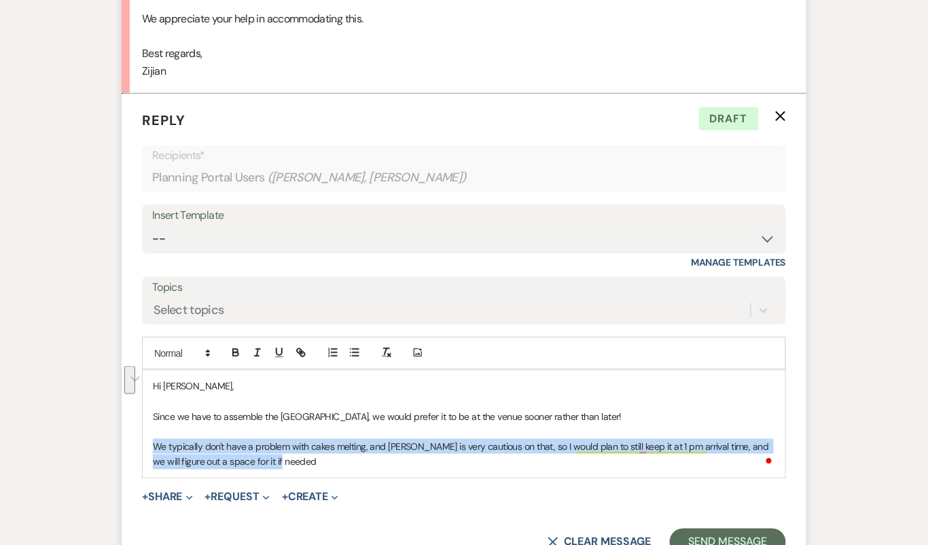
drag, startPoint x: 154, startPoint y: 440, endPoint x: 316, endPoint y: 454, distance: 162.3
click at [316, 454] on p "We typically don't have a problem with cakes melting, and Brooke is very cautio…" at bounding box center [464, 454] width 622 height 31
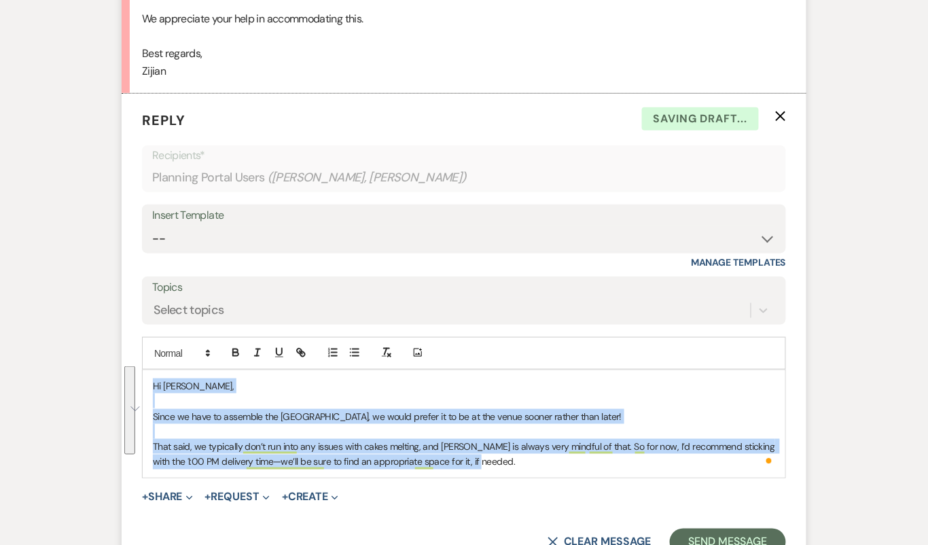
drag, startPoint x: 515, startPoint y: 463, endPoint x: 143, endPoint y: 369, distance: 384.0
click at [143, 370] on div "Hi Zijian, Since we have to assemble the macaroon tower, we would prefer it to …" at bounding box center [464, 423] width 643 height 107
copy div "Hi Zijian, Since we have to assemble the macaroon tower, we would prefer it to …"
click at [274, 233] on select "-- Tour Confirmation Contract (Pre-Booked Leads) Out of office Inquiry Email Al…" at bounding box center [464, 239] width 624 height 26
select select "4160"
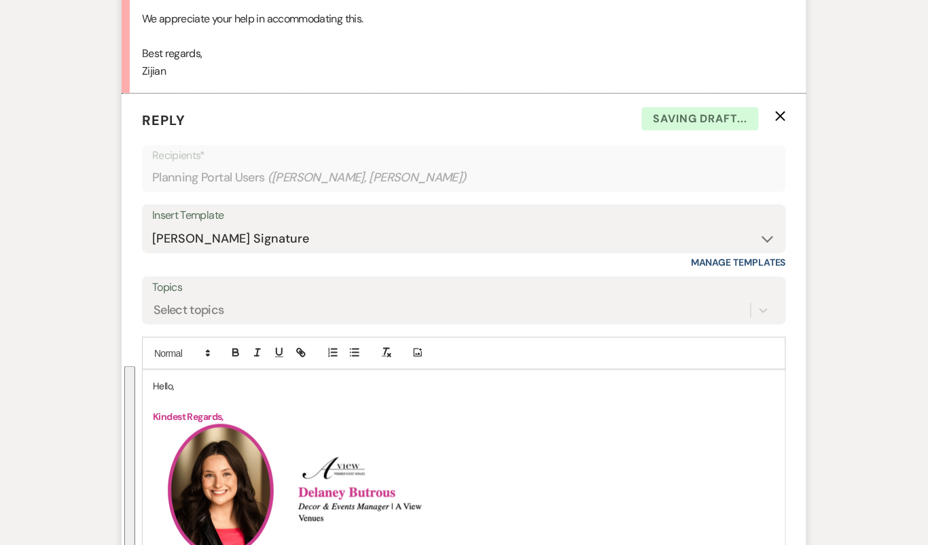
click at [163, 378] on p "Hello," at bounding box center [464, 385] width 622 height 15
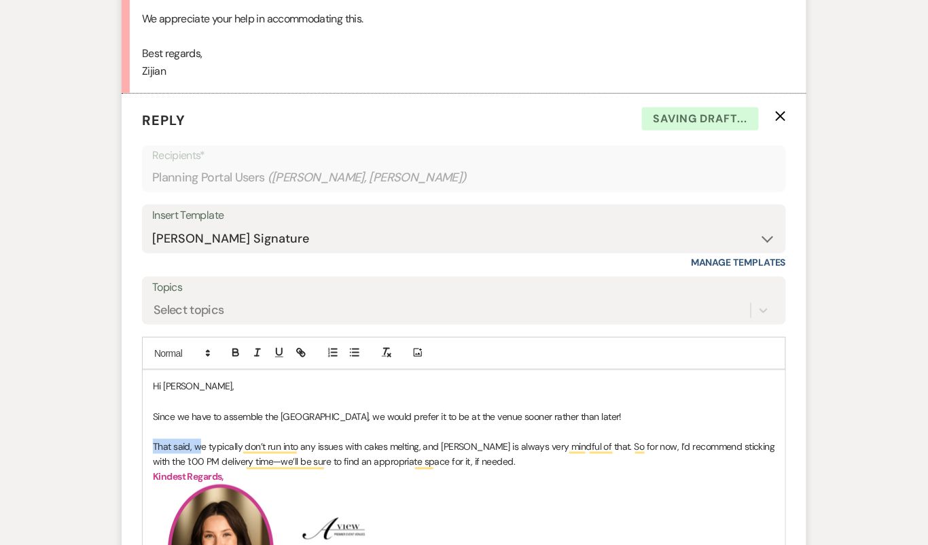
drag, startPoint x: 200, startPoint y: 441, endPoint x: 151, endPoint y: 433, distance: 49.5
click at [410, 473] on p "Kindest Regards," at bounding box center [464, 476] width 622 height 15
click at [482, 458] on p "We typically don’t run into any issues with cakes melting, and Brooke is always…" at bounding box center [464, 454] width 622 height 31
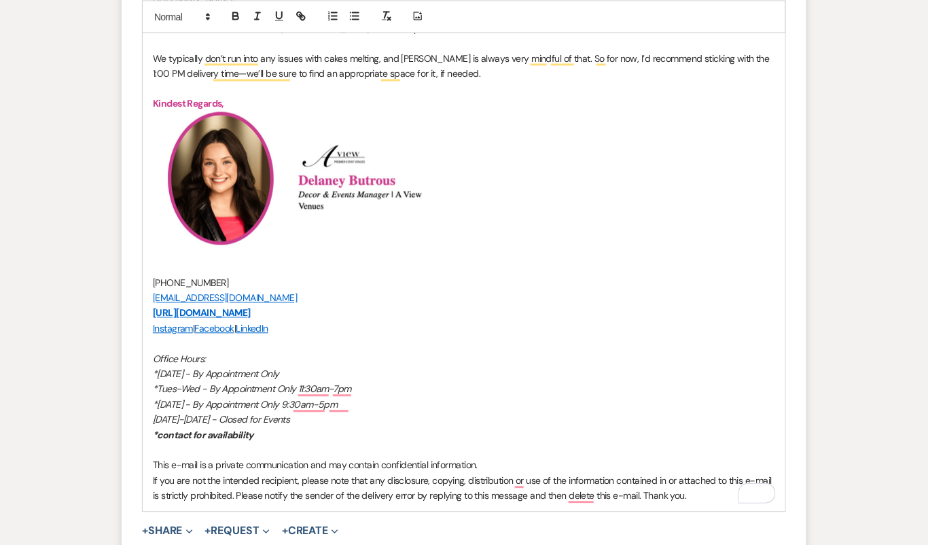
scroll to position [3670, 0]
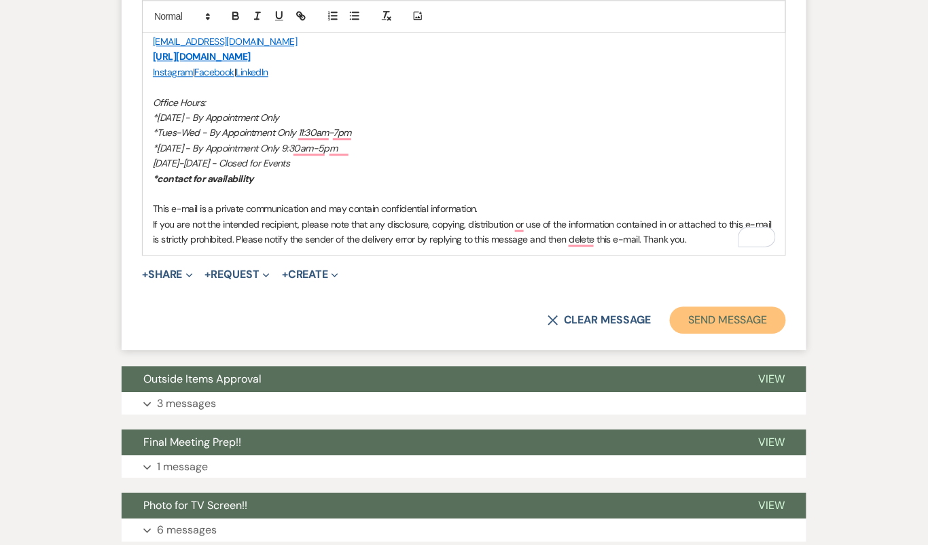
click at [734, 306] on button "Send Message" at bounding box center [728, 319] width 116 height 27
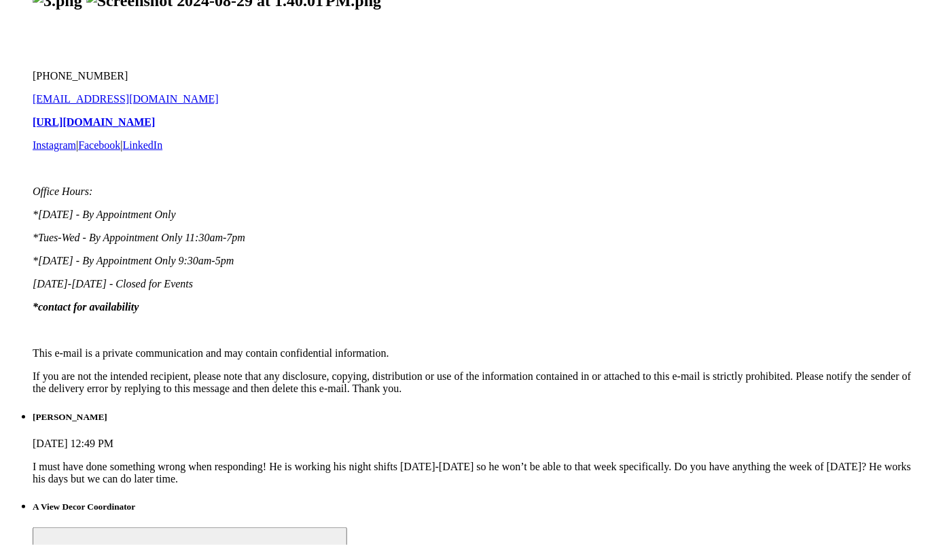
scroll to position [3761, 0]
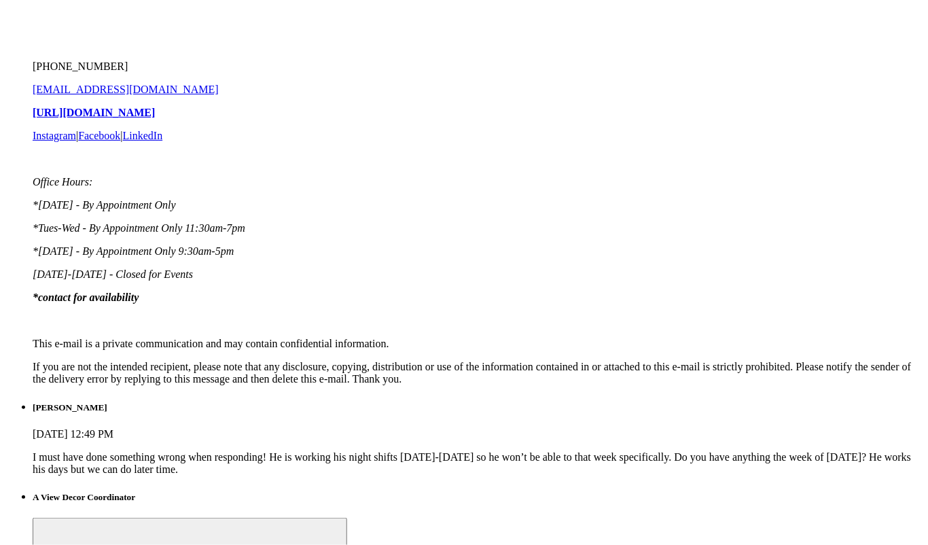
scroll to position [3822, 0]
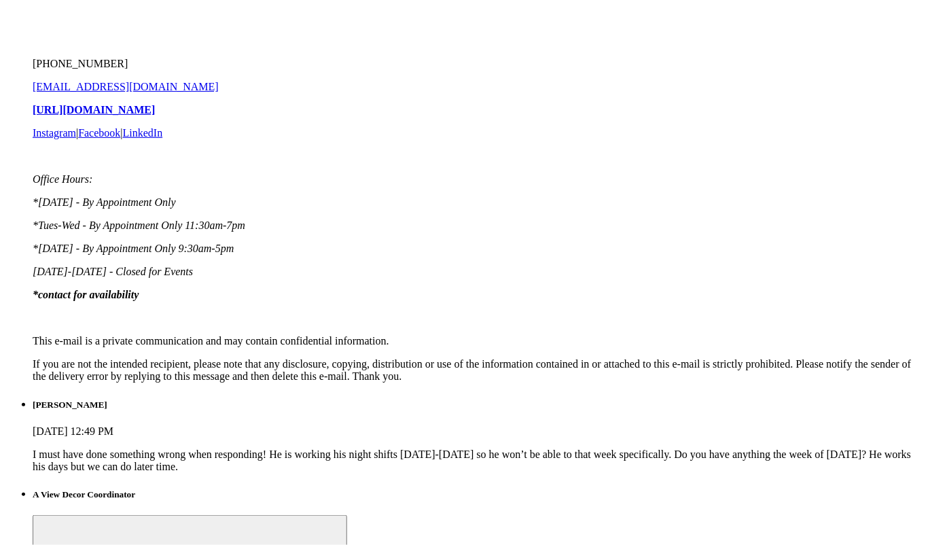
drag, startPoint x: 562, startPoint y: 437, endPoint x: 697, endPoint y: 437, distance: 134.5
drag, startPoint x: 561, startPoint y: 439, endPoint x: 699, endPoint y: 442, distance: 137.9
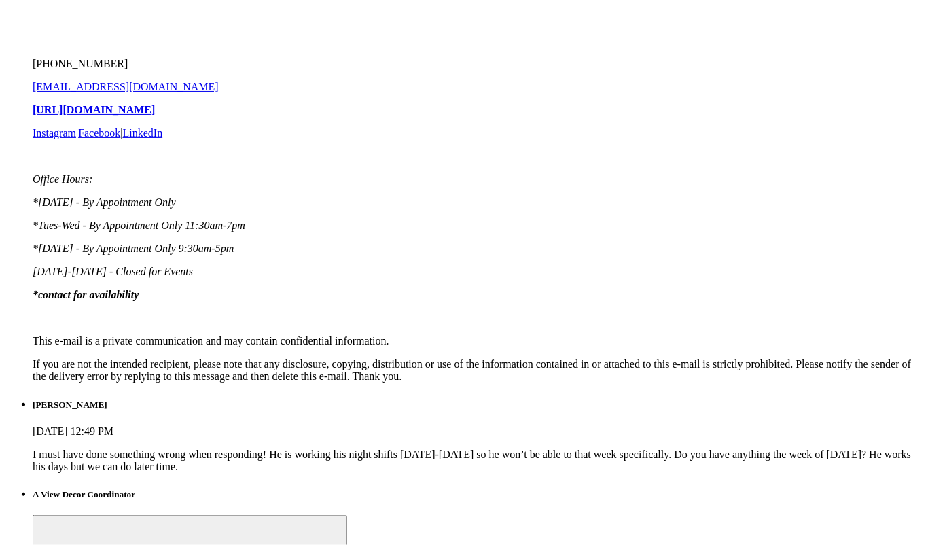
copy p "[STREET_ADDRESS][PERSON_NAME]"
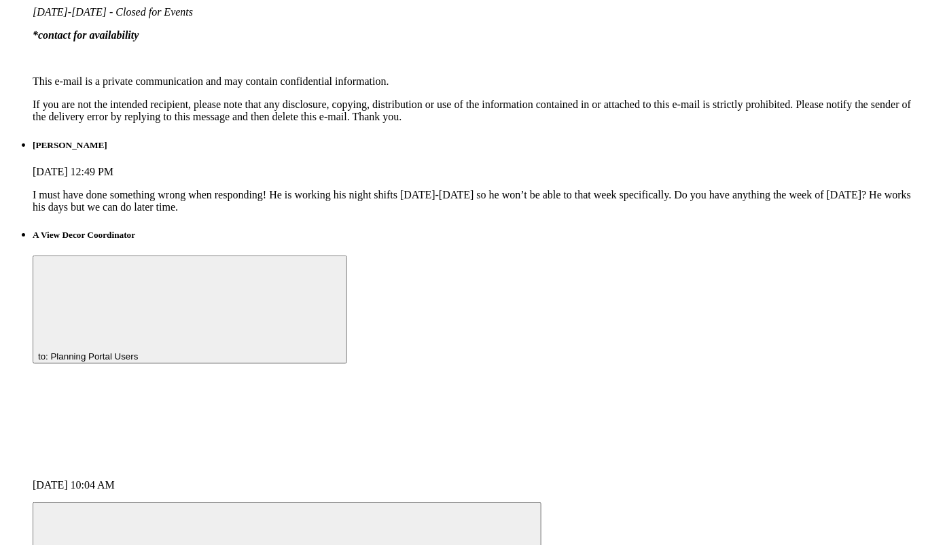
scroll to position [4159, 0]
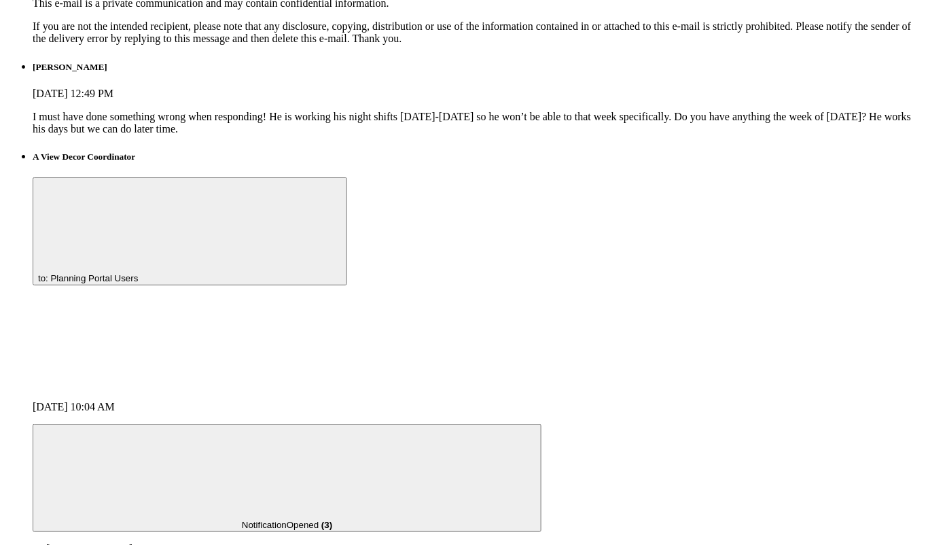
drag, startPoint x: 348, startPoint y: 439, endPoint x: 136, endPoint y: 395, distance: 216.5
copy div "Hi [PERSON_NAME]! I have that changed! Thank you for the update!"
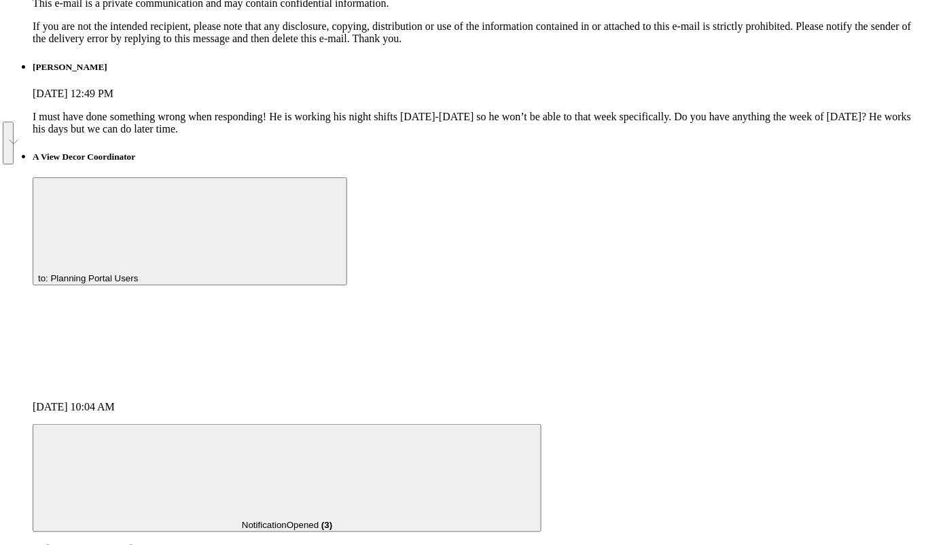
select select "4160"
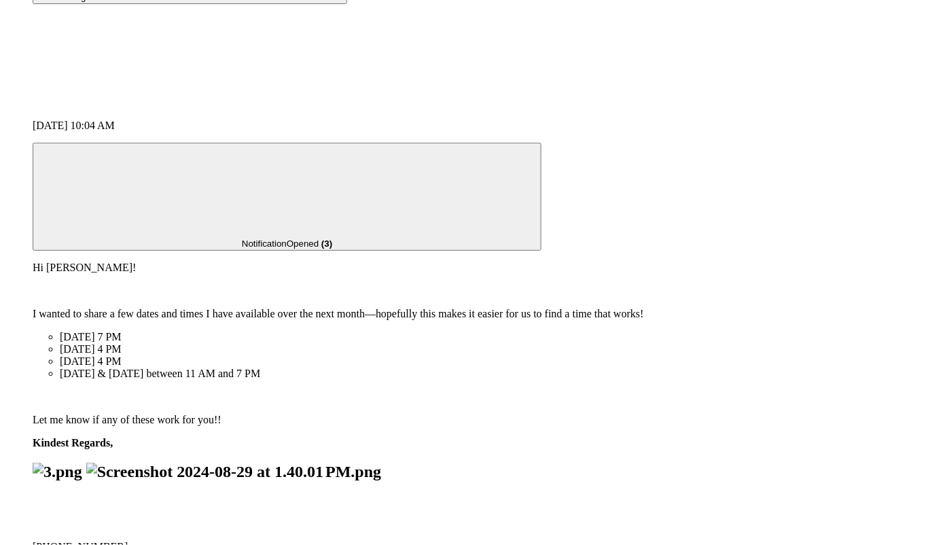
scroll to position [4612, 0]
